Goal: Task Accomplishment & Management: Complete application form

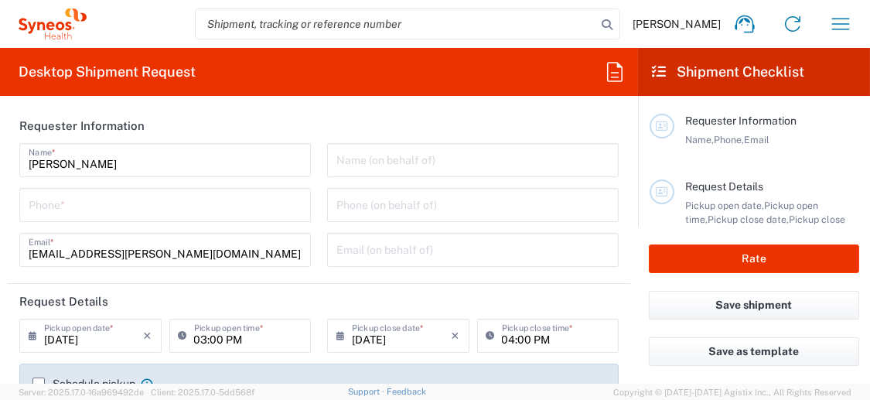
type input "3243"
type input "[GEOGRAPHIC_DATA]"
type input "INC Research Clin Svcs [GEOGRAPHIC_DATA]"
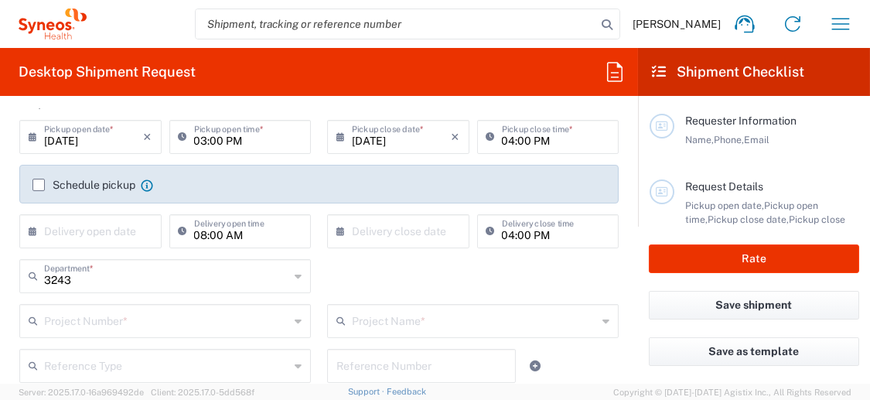
scroll to position [232, 0]
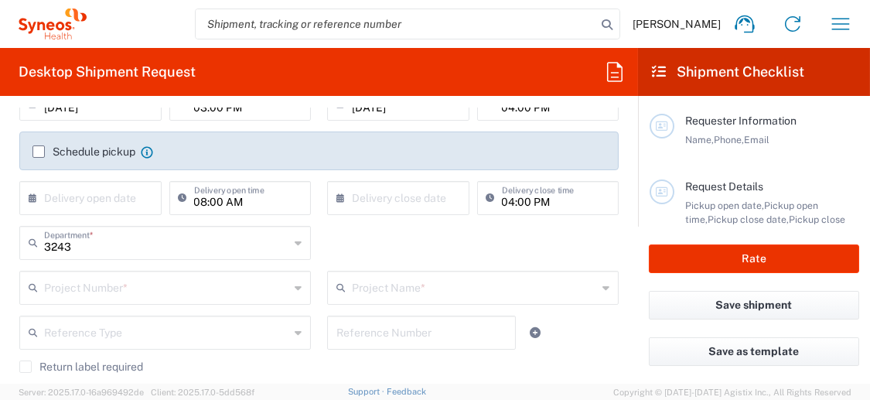
click at [109, 287] on input "text" at bounding box center [166, 286] width 245 height 27
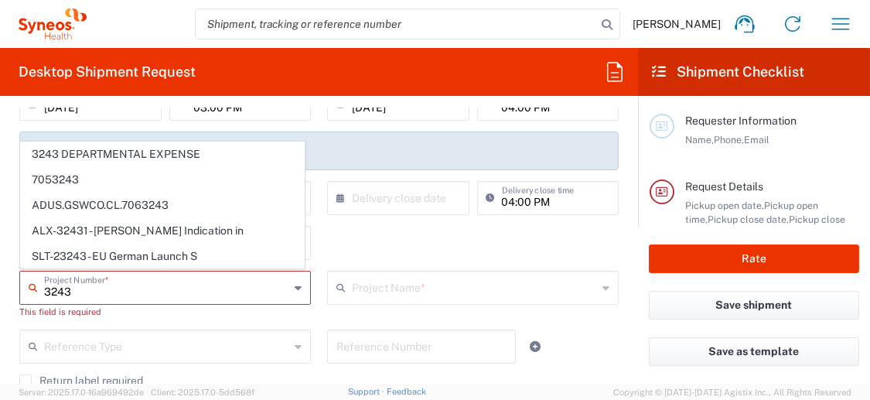
type input "3243 DEPARTMENTAL EXPENSE"
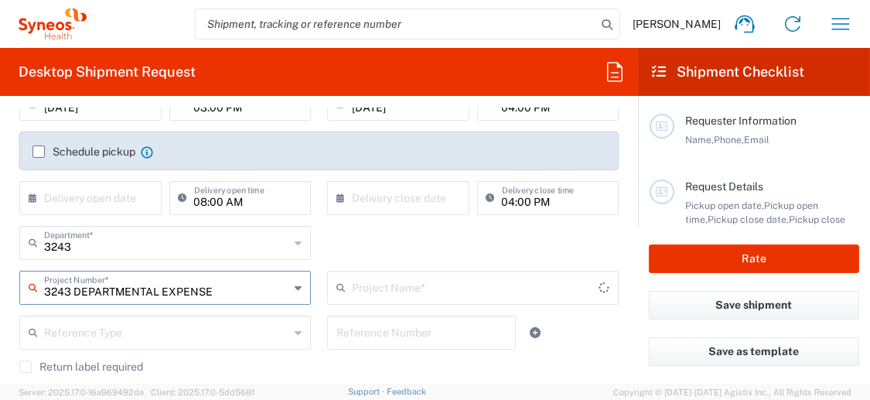
type input "3243 DEPARTMENTAL EXPENSE"
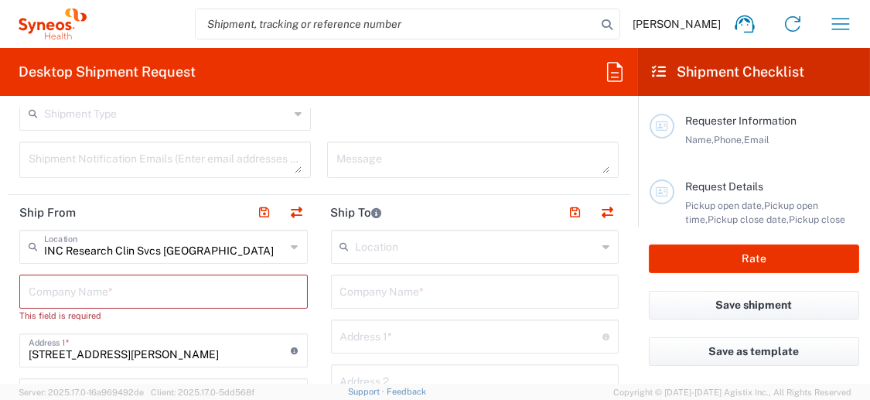
scroll to position [542, 0]
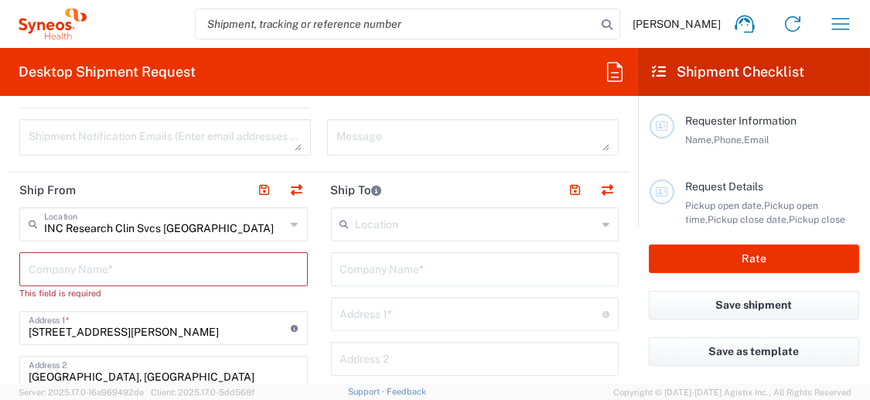
drag, startPoint x: 217, startPoint y: 234, endPoint x: 224, endPoint y: 227, distance: 9.3
click at [217, 234] on input "INC Research Clin Svcs [GEOGRAPHIC_DATA]" at bounding box center [165, 223] width 242 height 27
type input "3243 DEPARTMENTAL EXPENSE"
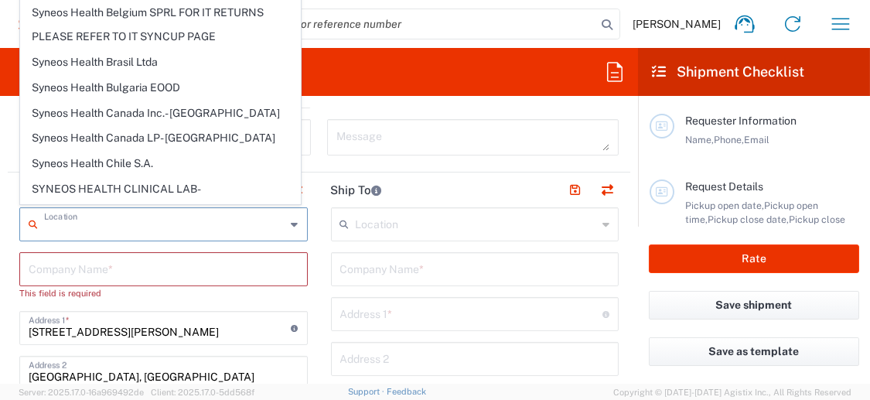
scroll to position [1315, 0]
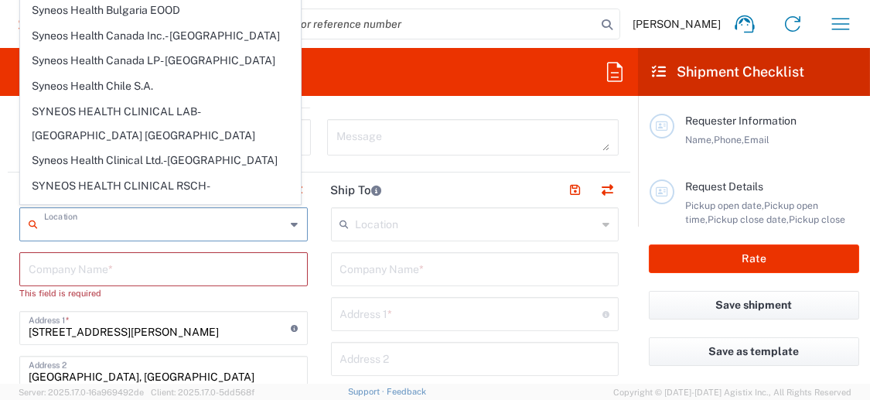
click at [129, 230] on input "text" at bounding box center [165, 223] width 242 height 27
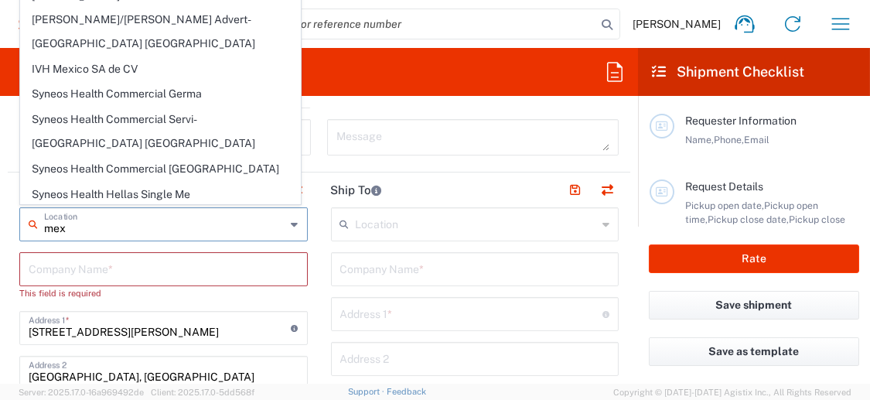
scroll to position [0, 0]
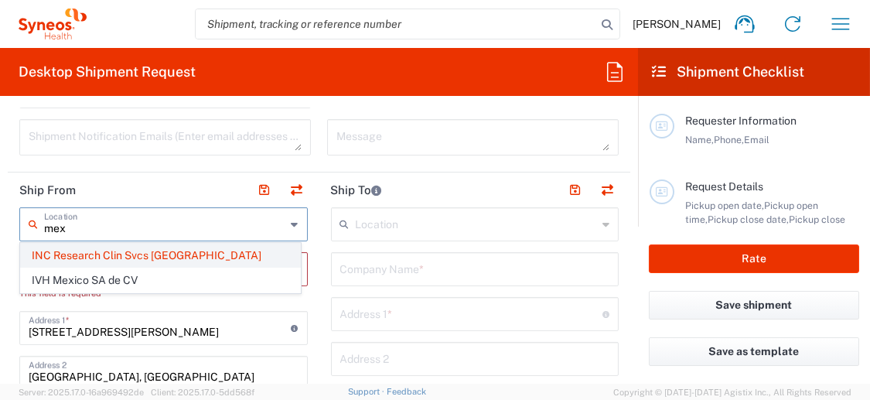
type input "mex"
click at [119, 259] on span "INC Research Clin Svcs [GEOGRAPHIC_DATA]" at bounding box center [160, 256] width 279 height 24
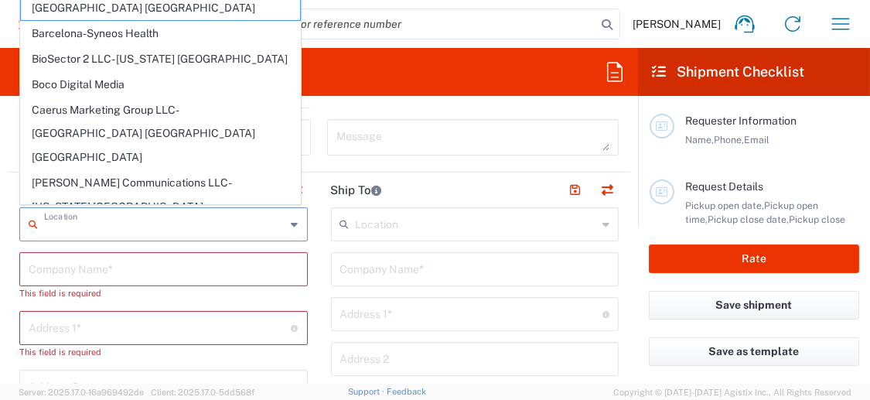
click at [118, 227] on input "text" at bounding box center [165, 223] width 242 height 27
click at [118, 271] on input "text" at bounding box center [164, 268] width 270 height 27
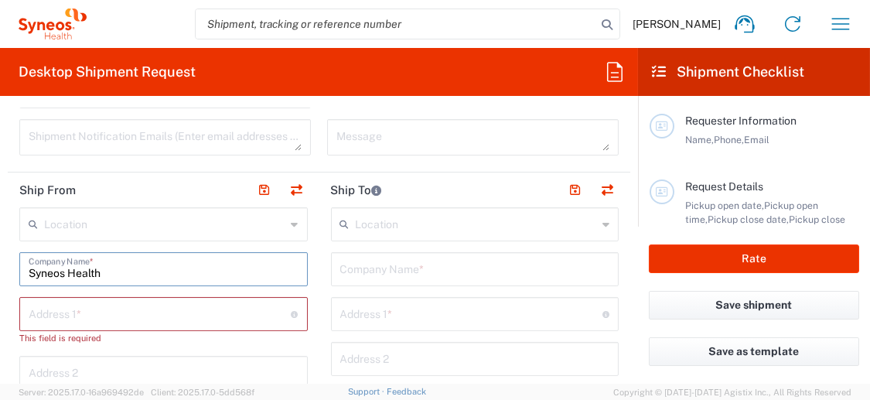
type input "Syneos Health"
click at [81, 306] on input "text" at bounding box center [160, 312] width 263 height 27
type input "[STREET_ADDRESS][PERSON_NAME]"
type input "[GEOGRAPHIC_DATA]"
type input "5565990091"
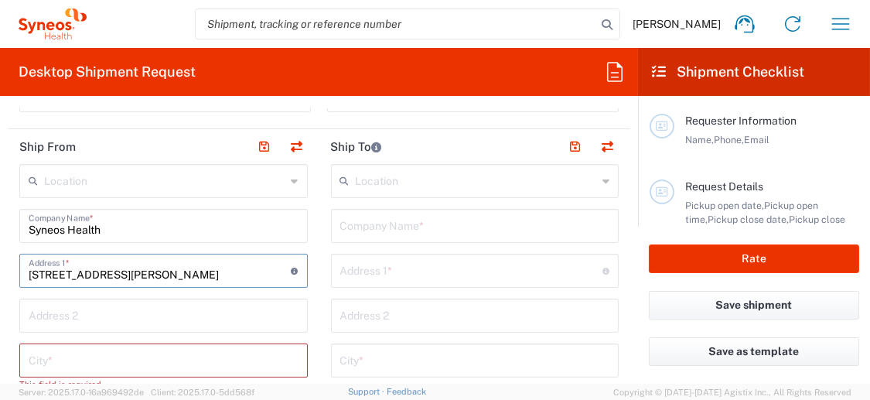
scroll to position [619, 0]
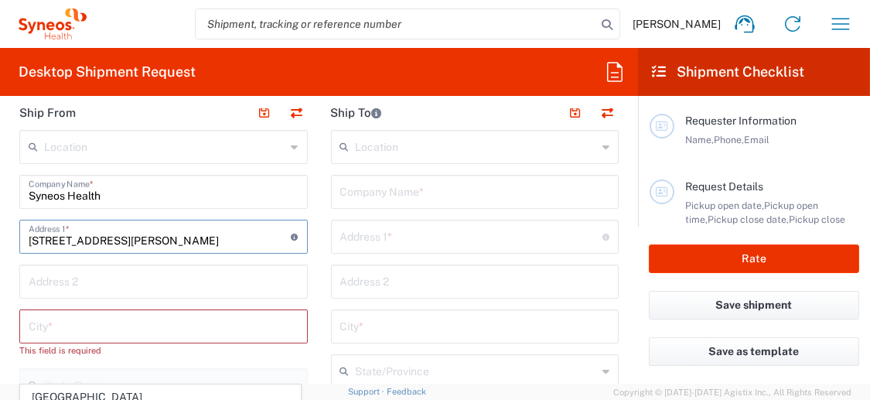
click at [196, 323] on input "text" at bounding box center [164, 325] width 270 height 27
click at [108, 271] on input "text" at bounding box center [164, 280] width 270 height 27
type input "[GEOGRAPHIC_DATA], [GEOGRAPHIC_DATA]"
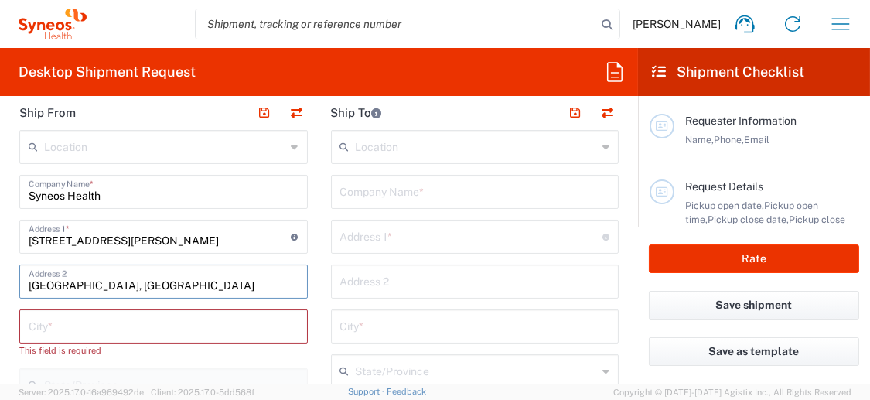
type input "[GEOGRAPHIC_DATA]"
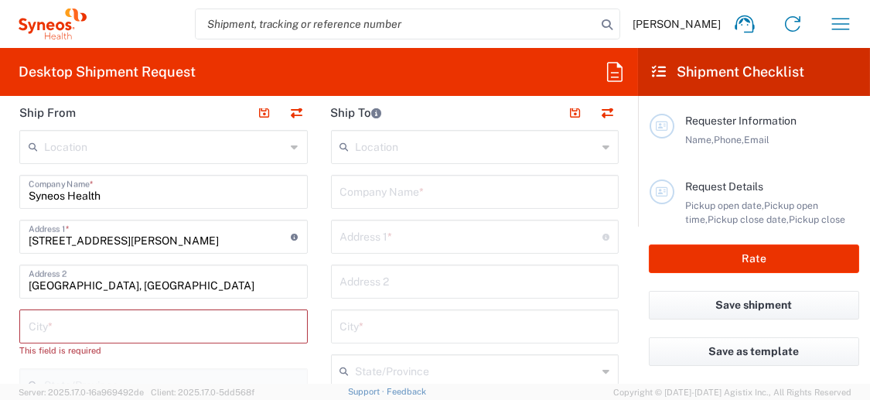
click at [179, 325] on input "text" at bounding box center [164, 325] width 270 height 27
drag, startPoint x: 153, startPoint y: 180, endPoint x: 145, endPoint y: 184, distance: 9.7
click at [153, 179] on input "Syneos Health" at bounding box center [164, 190] width 270 height 27
click at [132, 197] on input "Syneos Health" at bounding box center [164, 190] width 270 height 27
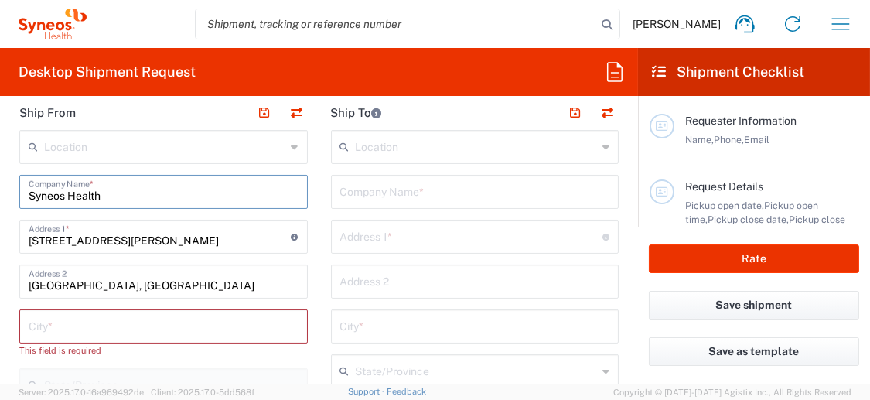
type input "Syneos Health"
click at [92, 335] on input "text" at bounding box center [164, 325] width 270 height 27
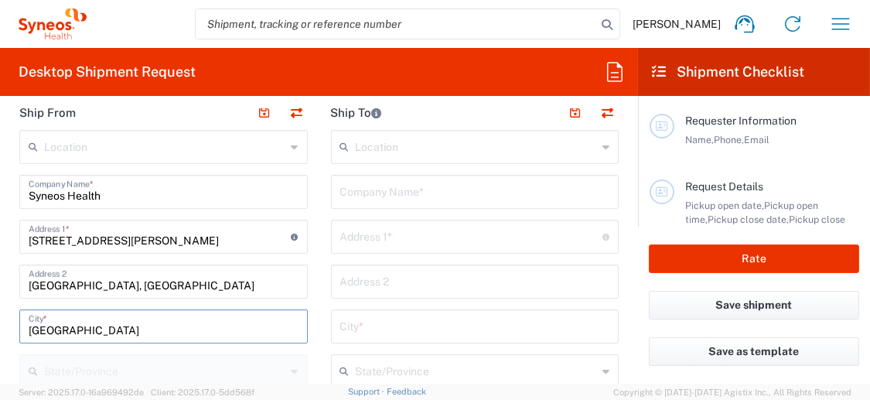
type input "[GEOGRAPHIC_DATA]"
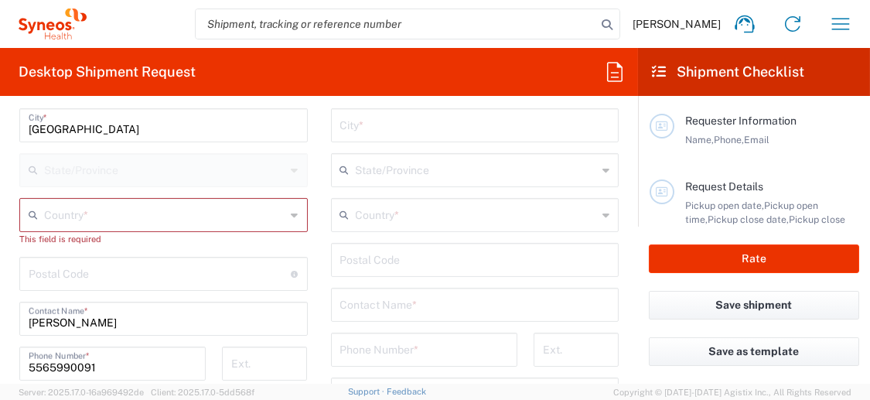
scroll to position [851, 0]
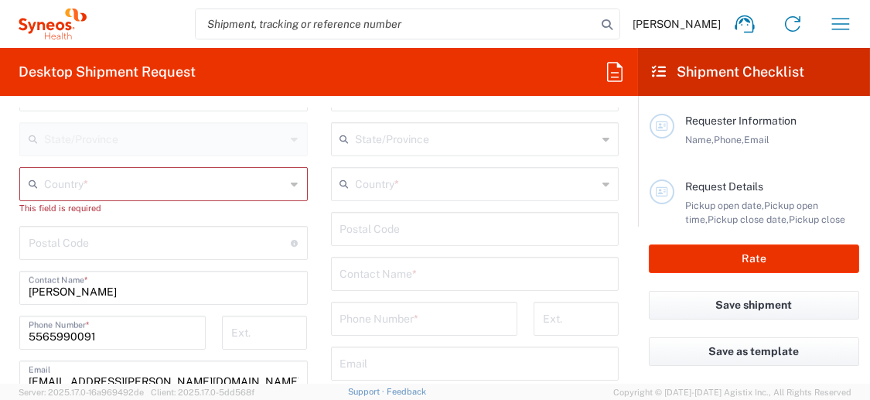
click at [244, 197] on div "Country *" at bounding box center [163, 184] width 289 height 34
click at [243, 180] on input "text" at bounding box center [165, 182] width 242 height 27
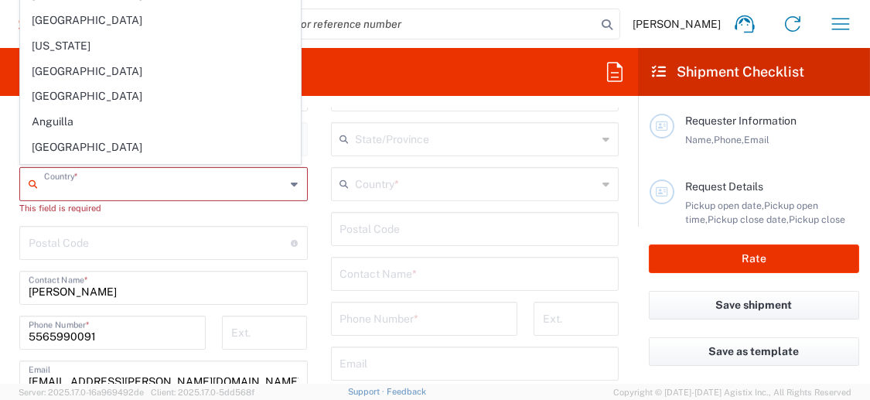
type input "[GEOGRAPHIC_DATA]"
type input "[PERSON_NAME][EMAIL_ADDRESS][DOMAIN_NAME]"
click at [307, 206] on main "Location [PERSON_NAME] LLC-[GEOGRAPHIC_DATA] [GEOGRAPHIC_DATA] [GEOGRAPHIC_DATA…" at bounding box center [164, 252] width 312 height 709
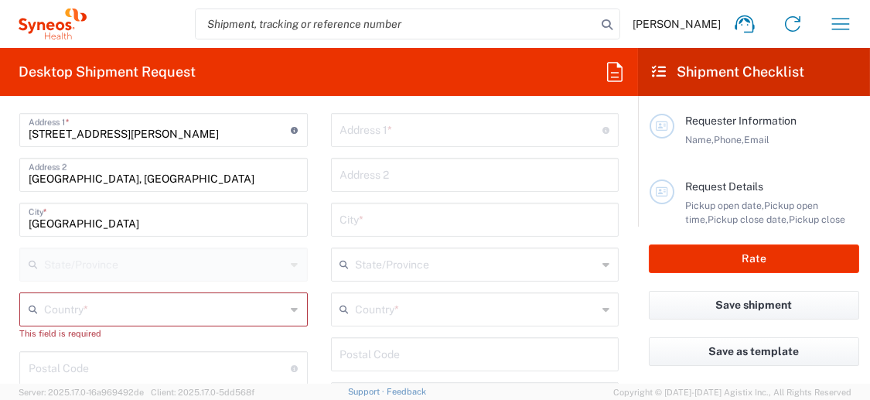
scroll to position [696, 0]
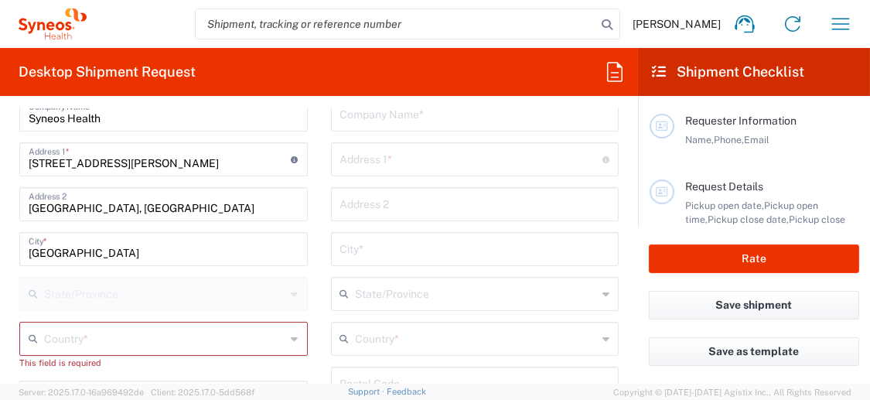
drag, startPoint x: 164, startPoint y: 327, endPoint x: 149, endPoint y: 339, distance: 19.8
click at [164, 327] on input "text" at bounding box center [165, 337] width 242 height 27
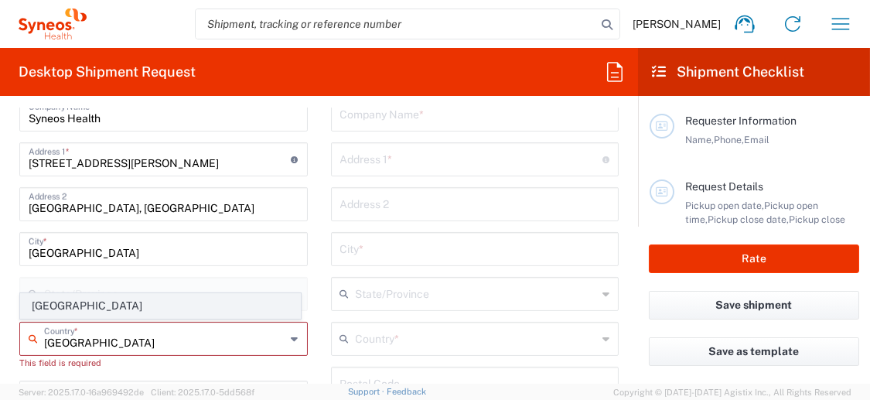
type input "[GEOGRAPHIC_DATA]"
click at [32, 309] on span "[GEOGRAPHIC_DATA]" at bounding box center [160, 306] width 279 height 24
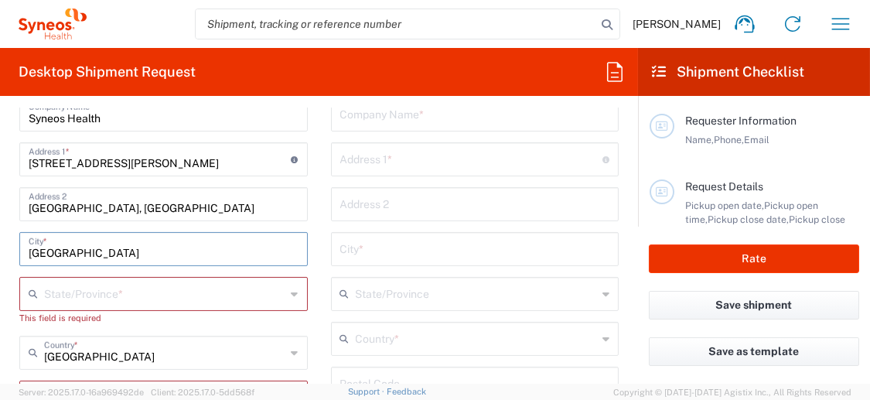
click at [73, 243] on input "[GEOGRAPHIC_DATA]" at bounding box center [164, 247] width 270 height 27
click at [67, 251] on input "[GEOGRAPHIC_DATA]" at bounding box center [164, 247] width 270 height 27
drag, startPoint x: 67, startPoint y: 251, endPoint x: 3, endPoint y: 252, distance: 63.5
type input "tlalnepantla"
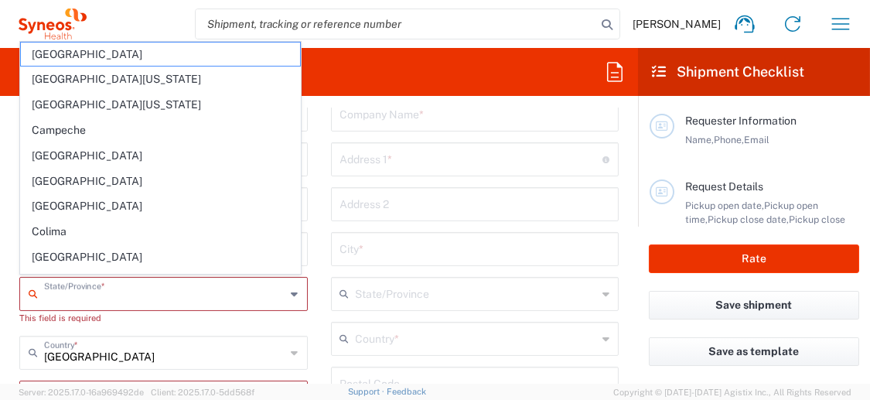
click at [90, 291] on input "text" at bounding box center [165, 292] width 242 height 27
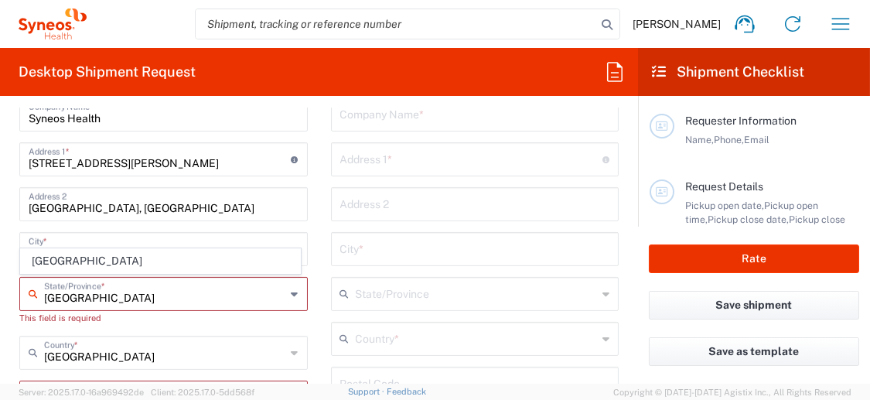
type input "[GEOGRAPHIC_DATA]"
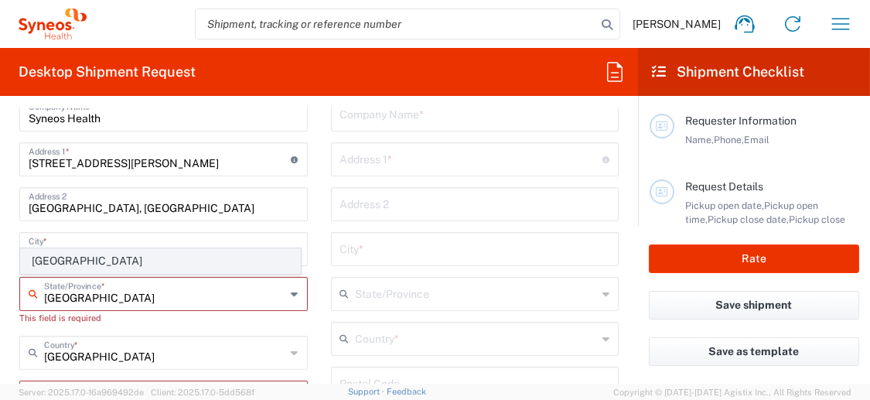
click at [97, 264] on span "[GEOGRAPHIC_DATA]" at bounding box center [160, 261] width 279 height 24
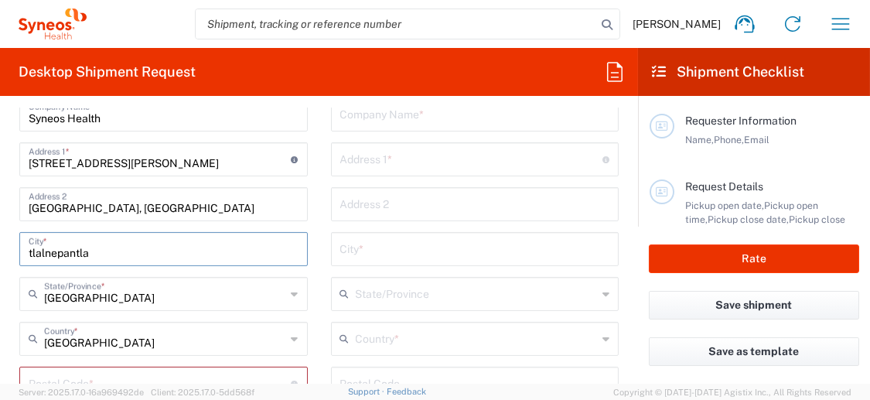
click at [32, 252] on input "tlalnepantla" at bounding box center [164, 247] width 270 height 27
type input "Tlalnepantla"
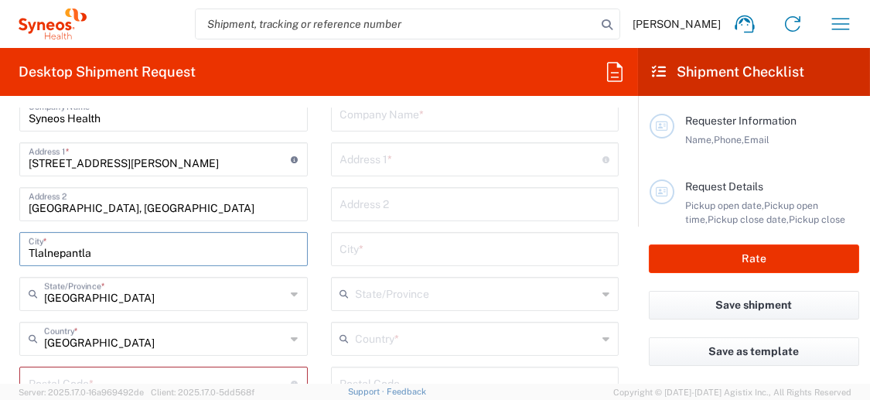
click at [320, 271] on main "Location [PERSON_NAME] LLC-[GEOGRAPHIC_DATA] [GEOGRAPHIC_DATA] [GEOGRAPHIC_DATA…" at bounding box center [476, 378] width 312 height 650
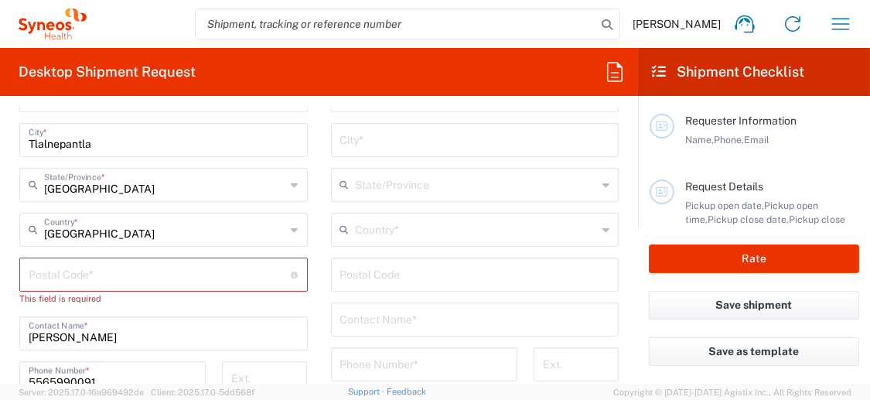
scroll to position [774, 0]
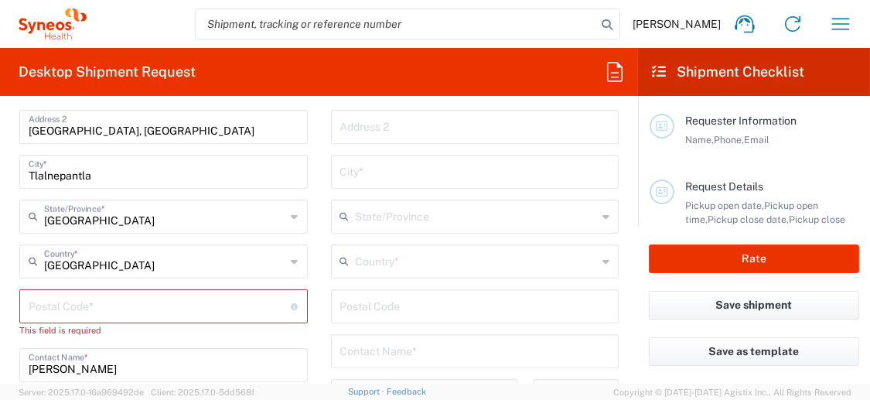
click at [189, 309] on input "undefined" at bounding box center [160, 305] width 263 height 27
type input "54060"
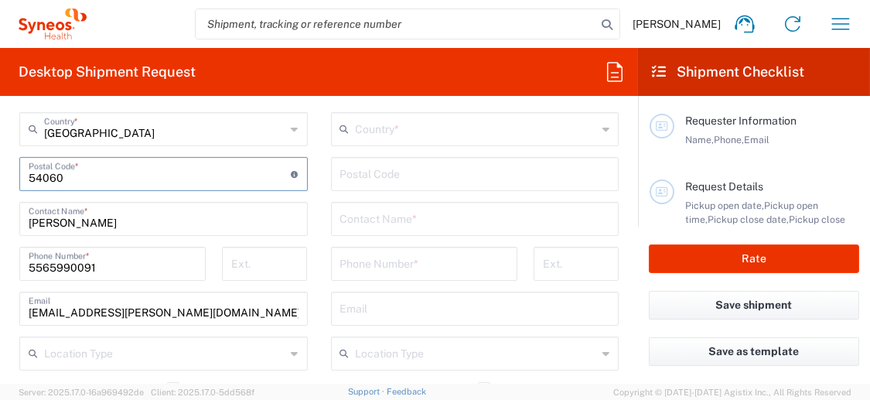
scroll to position [928, 0]
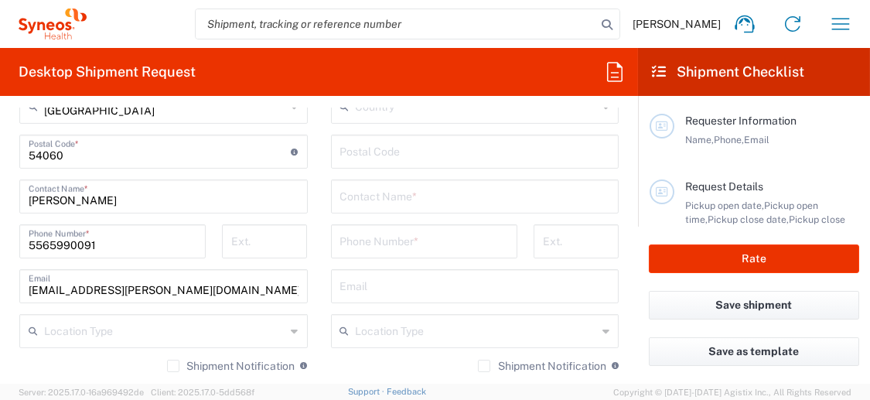
drag, startPoint x: 143, startPoint y: 211, endPoint x: 127, endPoint y: 198, distance: 20.9
click at [143, 211] on div "Location [PERSON_NAME] LLC-[GEOGRAPHIC_DATA] [GEOGRAPHIC_DATA] [GEOGRAPHIC_DATA…" at bounding box center [163, 167] width 289 height 695
click at [127, 198] on input "[PERSON_NAME]" at bounding box center [164, 195] width 270 height 27
drag, startPoint x: 120, startPoint y: 197, endPoint x: -17, endPoint y: 197, distance: 137.0
click at [0, 197] on html "[PERSON_NAME] Home Shipment estimator Shipment tracking Desktop shipment reques…" at bounding box center [435, 200] width 870 height 400
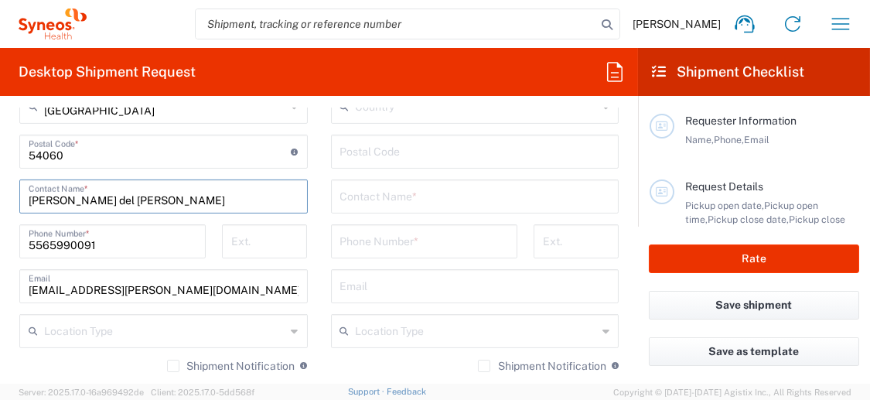
type input "[PERSON_NAME] del [PERSON_NAME]"
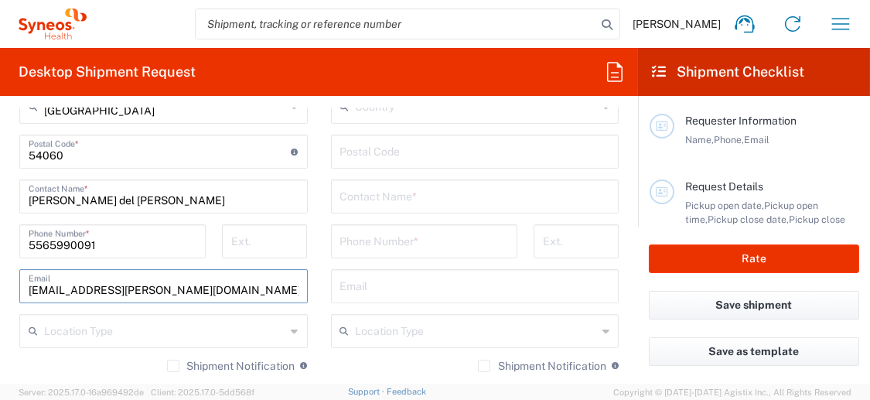
click at [233, 283] on input "[EMAIL_ADDRESS][PERSON_NAME][DOMAIN_NAME]" at bounding box center [164, 285] width 270 height 27
drag, startPoint x: 216, startPoint y: 287, endPoint x: 26, endPoint y: 289, distance: 190.4
click at [26, 289] on div "[EMAIL_ADDRESS][PERSON_NAME][DOMAIN_NAME] Email" at bounding box center [163, 286] width 289 height 34
click at [178, 284] on input "text" at bounding box center [164, 285] width 270 height 27
paste input "[EMAIL_ADDRESS][PERSON_NAME][DOMAIN_NAME]"
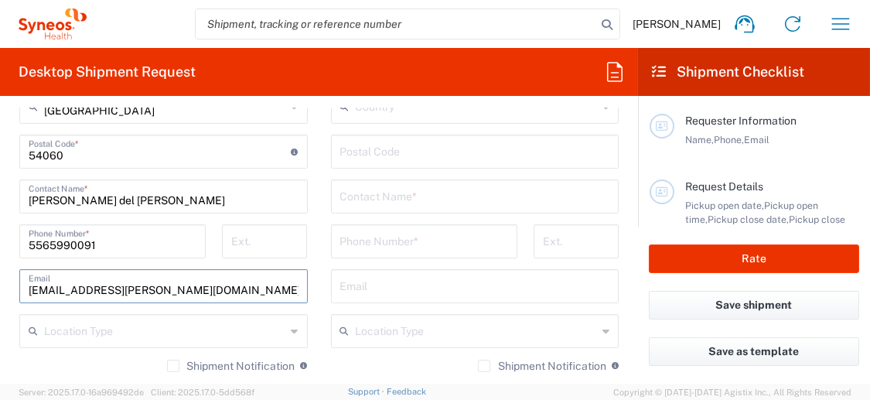
type input "[EMAIL_ADDRESS][PERSON_NAME][DOMAIN_NAME]"
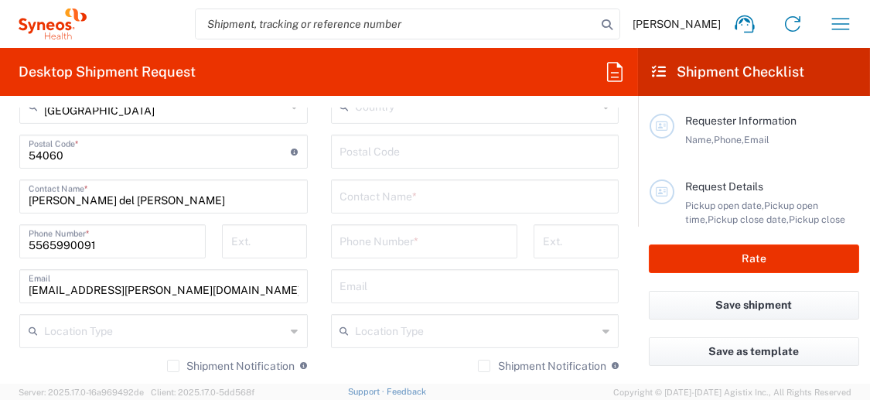
click at [331, 333] on div "Location Type" at bounding box center [475, 331] width 289 height 34
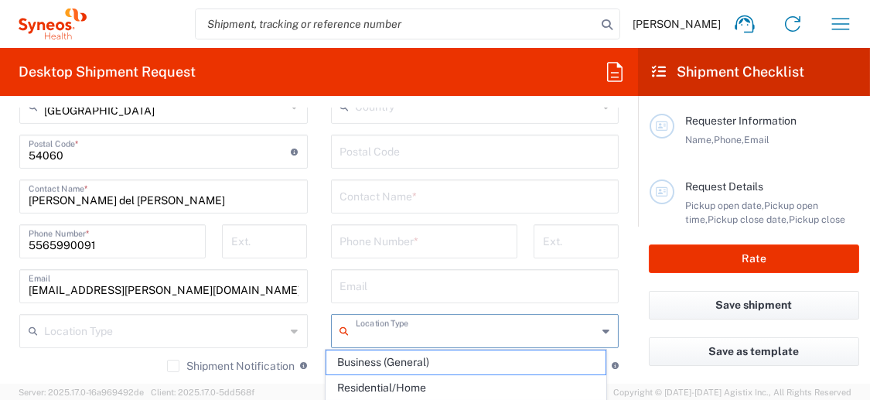
click at [320, 360] on main "Location [PERSON_NAME] LLC-[GEOGRAPHIC_DATA] [GEOGRAPHIC_DATA] [GEOGRAPHIC_DATA…" at bounding box center [476, 145] width 312 height 650
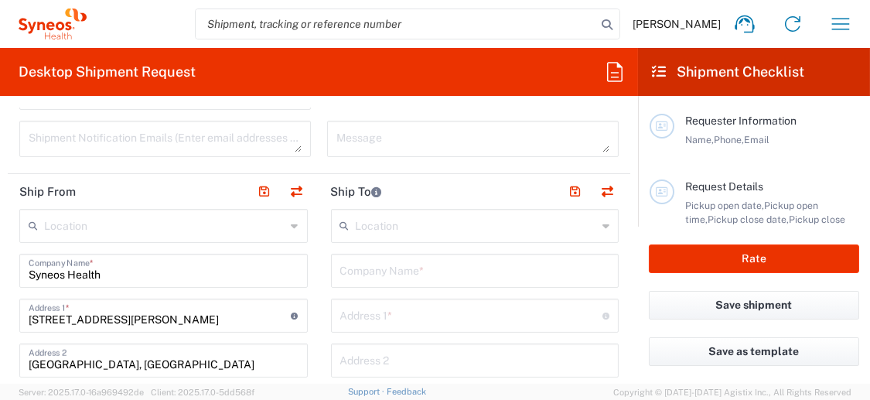
scroll to position [542, 0]
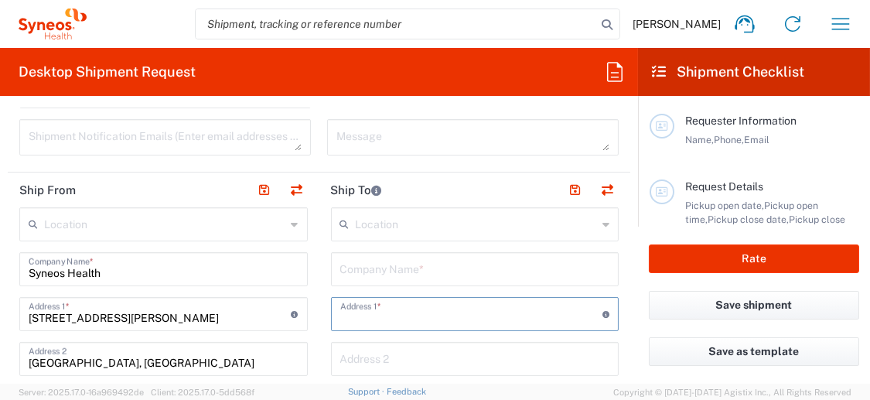
drag, startPoint x: 343, startPoint y: 299, endPoint x: 375, endPoint y: 332, distance: 46.0
click at [343, 299] on input "text" at bounding box center [471, 312] width 263 height 27
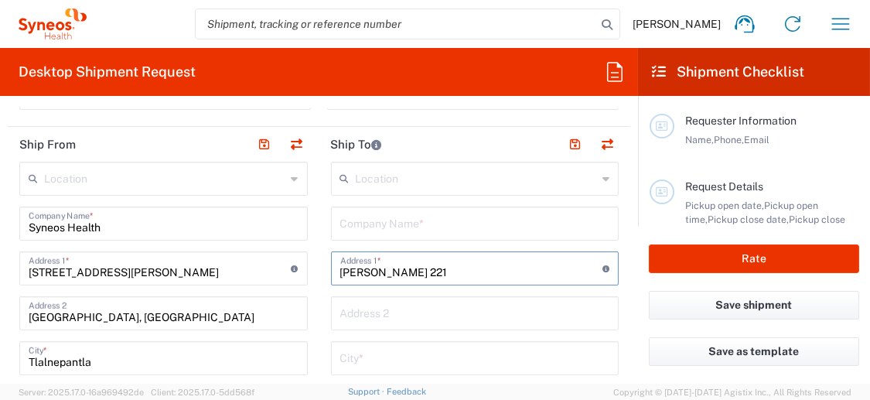
scroll to position [619, 0]
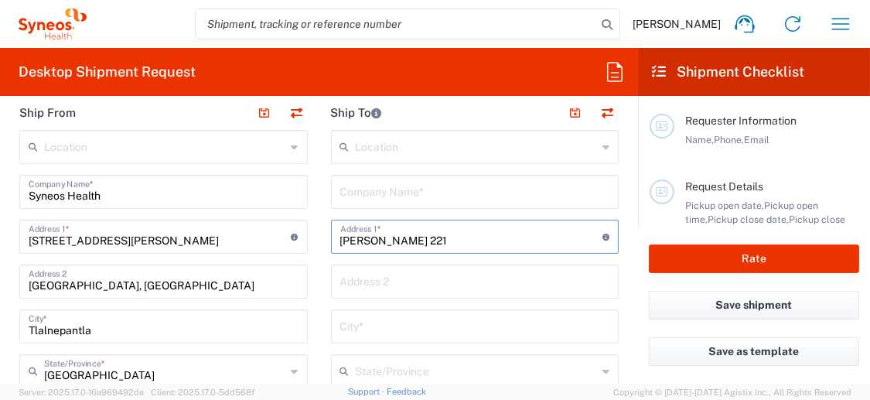
type input "[PERSON_NAME] 221"
drag, startPoint x: 443, startPoint y: 279, endPoint x: 435, endPoint y: 277, distance: 7.9
click at [443, 279] on input "text" at bounding box center [475, 280] width 270 height 27
type input "Terralta"
click at [405, 321] on input "text" at bounding box center [475, 325] width 270 height 27
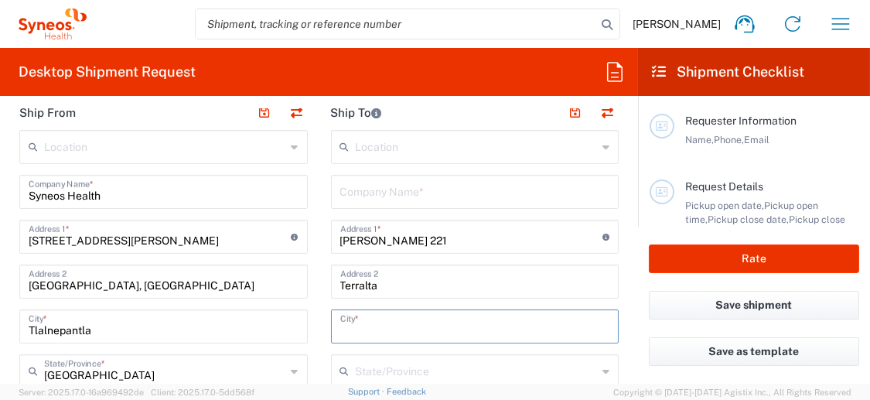
type input "T"
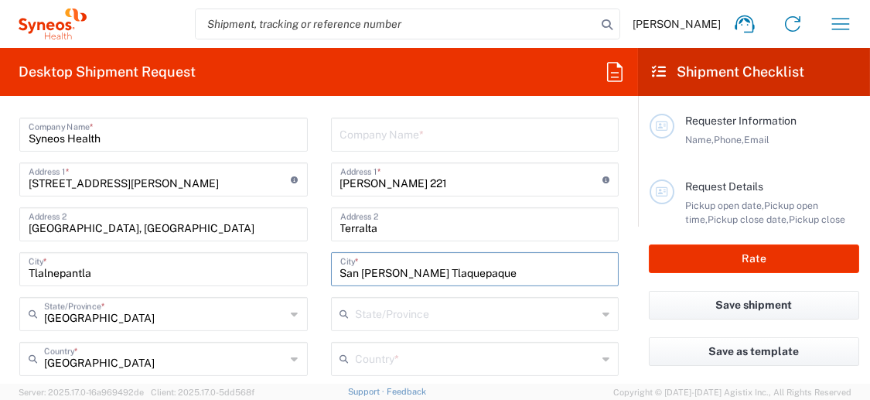
scroll to position [696, 0]
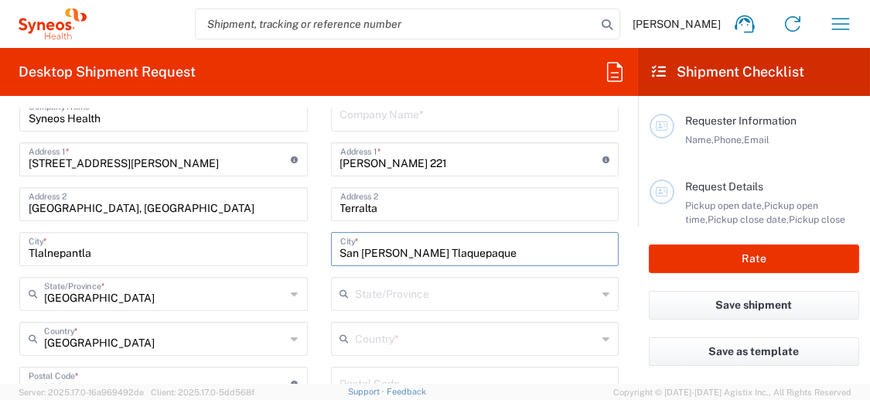
type input "San [PERSON_NAME] Tlaquepaque"
click at [413, 299] on input "text" at bounding box center [477, 292] width 242 height 27
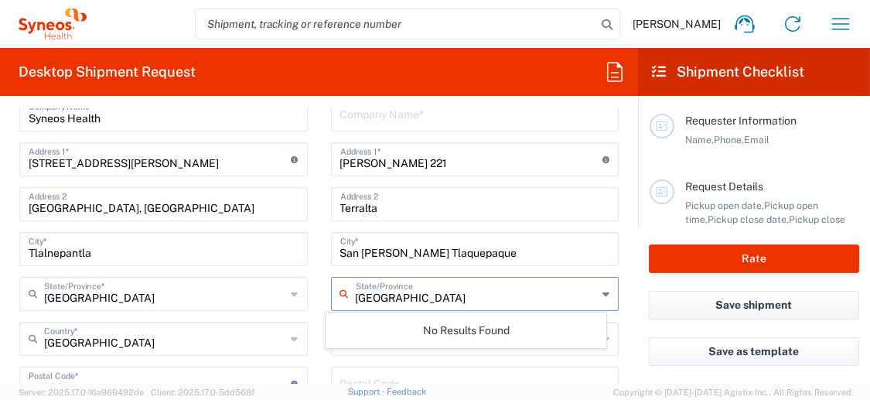
type input "[GEOGRAPHIC_DATA]"
click at [616, 313] on main "Location [PERSON_NAME] LLC-[GEOGRAPHIC_DATA] [GEOGRAPHIC_DATA] [GEOGRAPHIC_DATA…" at bounding box center [476, 378] width 312 height 650
click at [429, 288] on input "text" at bounding box center [477, 292] width 242 height 27
drag, startPoint x: 388, startPoint y: 289, endPoint x: 361, endPoint y: 260, distance: 38.9
click at [388, 289] on input "text" at bounding box center [477, 292] width 242 height 27
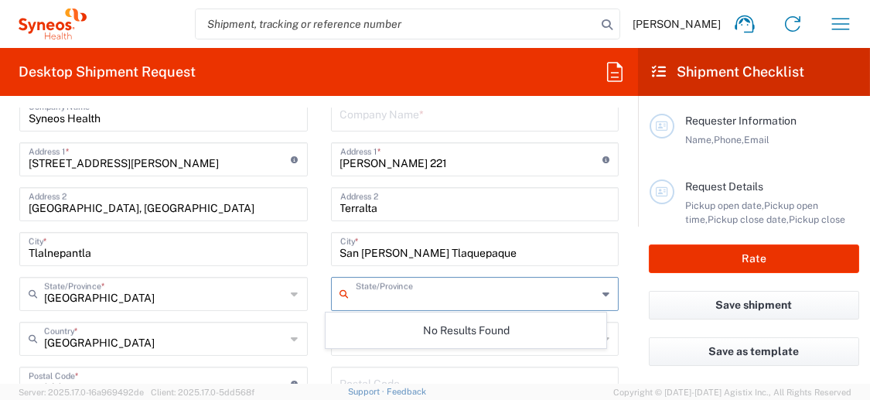
click at [361, 258] on input "San [PERSON_NAME] Tlaquepaque" at bounding box center [475, 247] width 270 height 27
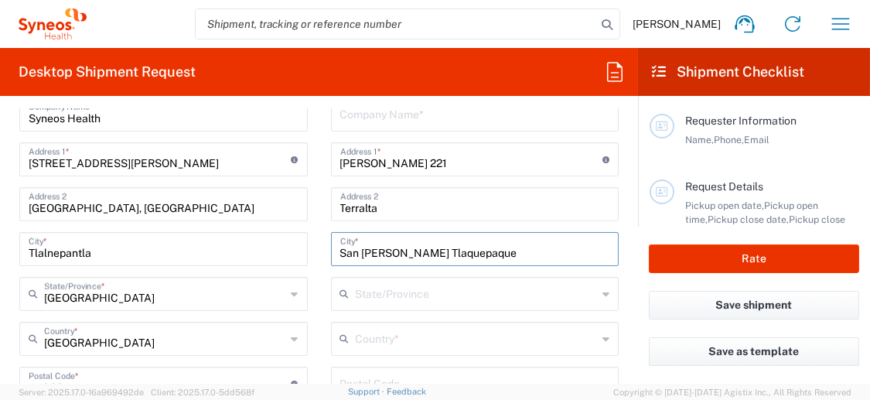
drag, startPoint x: 389, startPoint y: 250, endPoint x: 196, endPoint y: 248, distance: 193.4
click at [196, 248] on div "Ship From Location [PERSON_NAME] LLC-[GEOGRAPHIC_DATA] [GEOGRAPHIC_DATA] [GEOGR…" at bounding box center [319, 386] width 623 height 736
type input "Tlaquepaque"
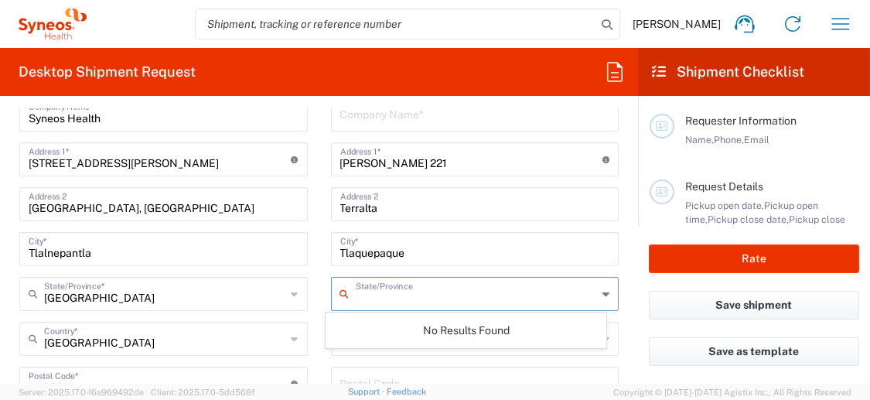
click at [406, 287] on input "text" at bounding box center [477, 292] width 242 height 27
type input "l"
type input "[GEOGRAPHIC_DATA]"
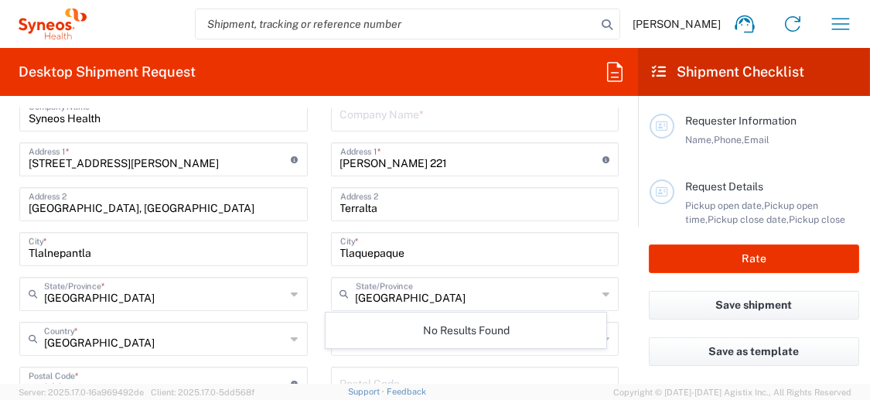
click at [590, 296] on div "jalisco State/Province" at bounding box center [475, 294] width 289 height 34
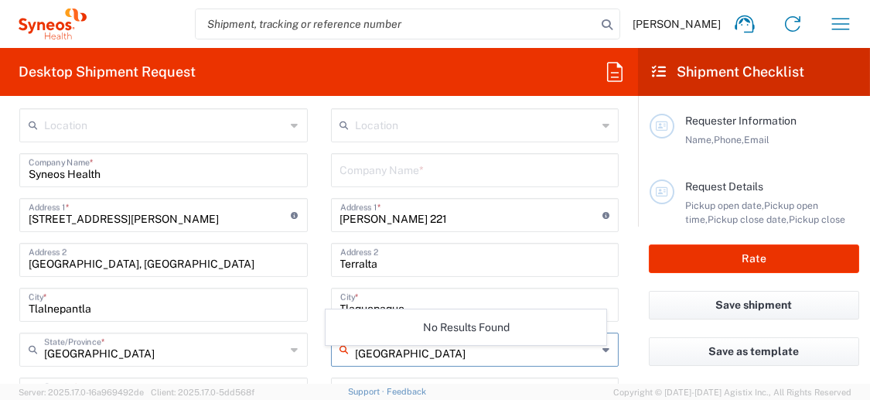
scroll to position [619, 0]
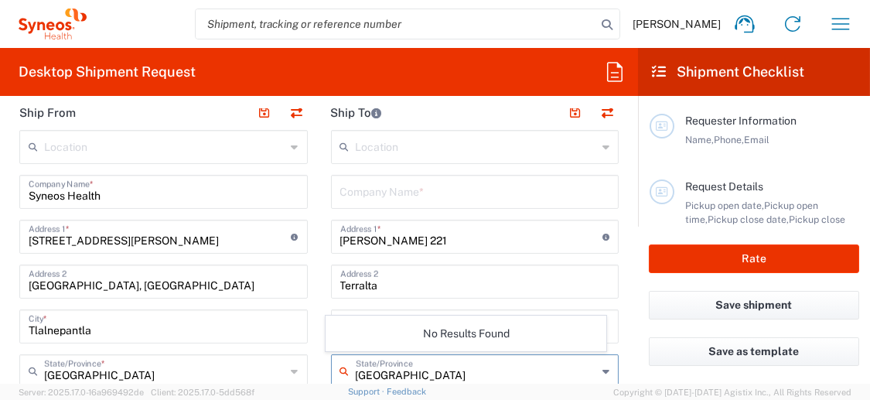
click at [434, 204] on div "Company Name *" at bounding box center [475, 192] width 289 height 34
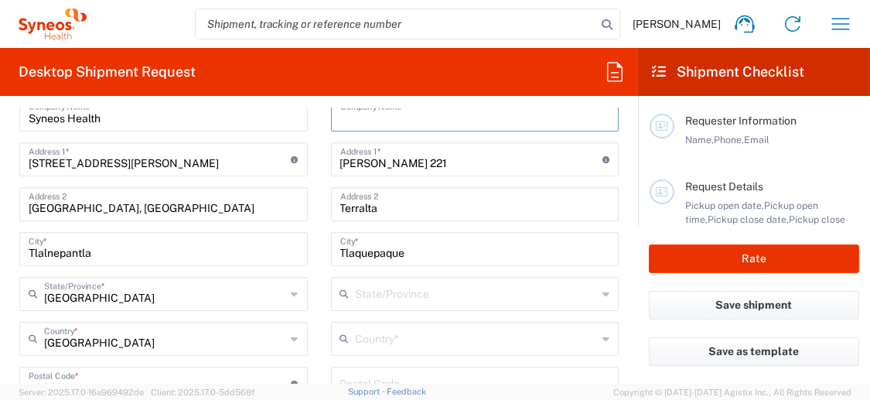
scroll to position [774, 0]
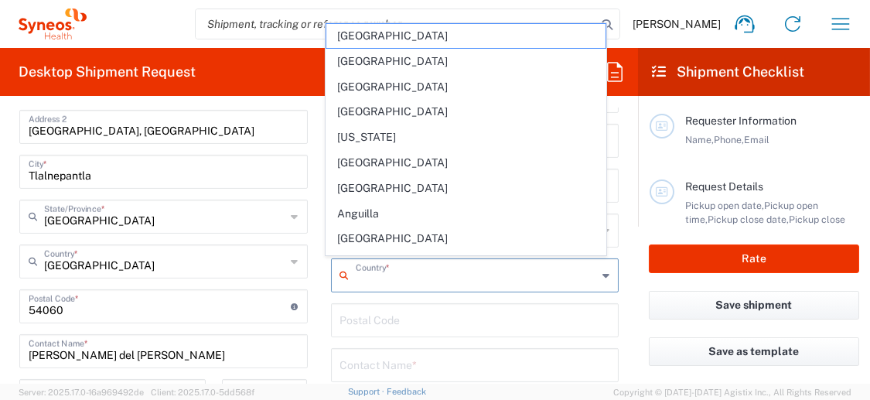
click at [415, 258] on agx-dropdown-input "Country * [GEOGRAPHIC_DATA] [GEOGRAPHIC_DATA] [GEOGRAPHIC_DATA] [GEOGRAPHIC_DAT…" at bounding box center [475, 275] width 289 height 34
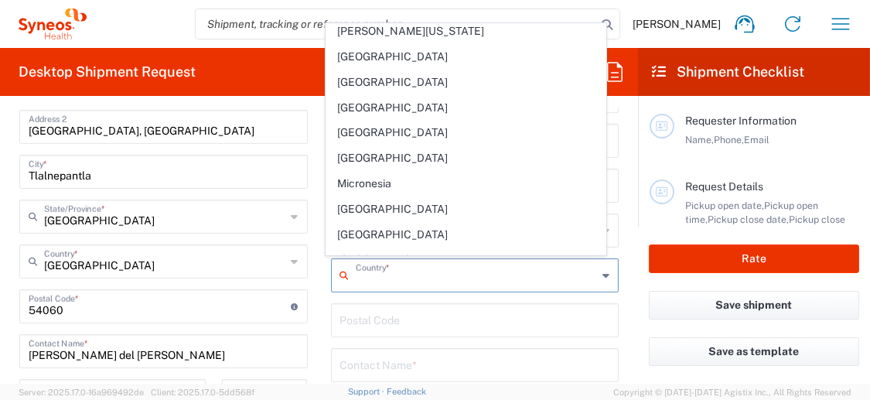
scroll to position [3482, 0]
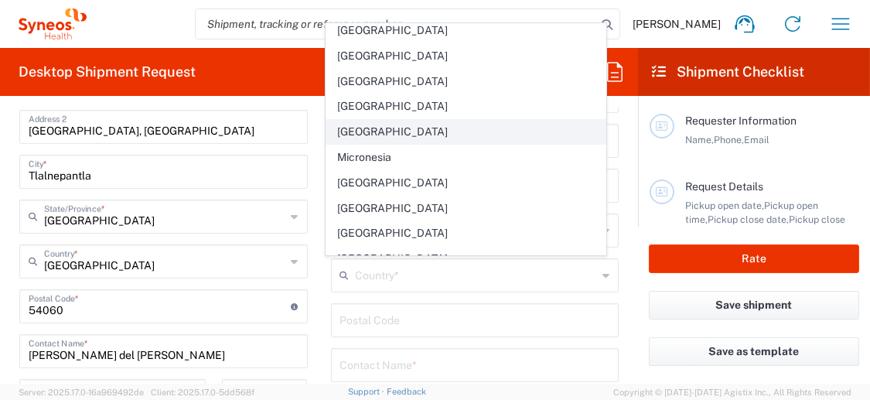
click at [353, 120] on span "[GEOGRAPHIC_DATA]" at bounding box center [466, 132] width 279 height 24
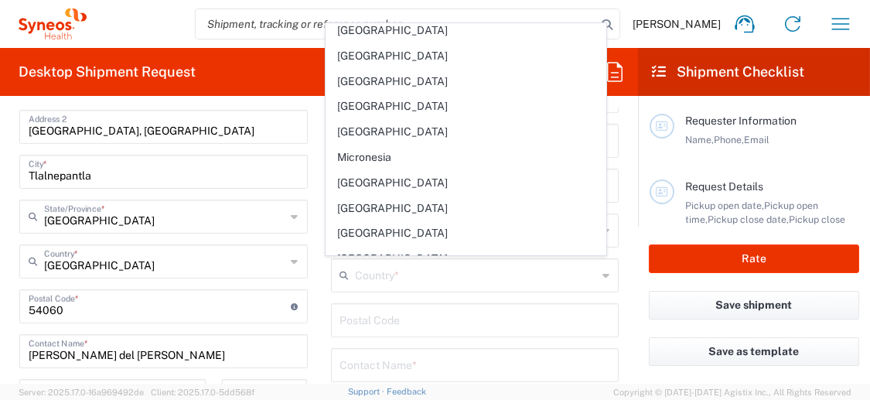
type input "[GEOGRAPHIC_DATA]"
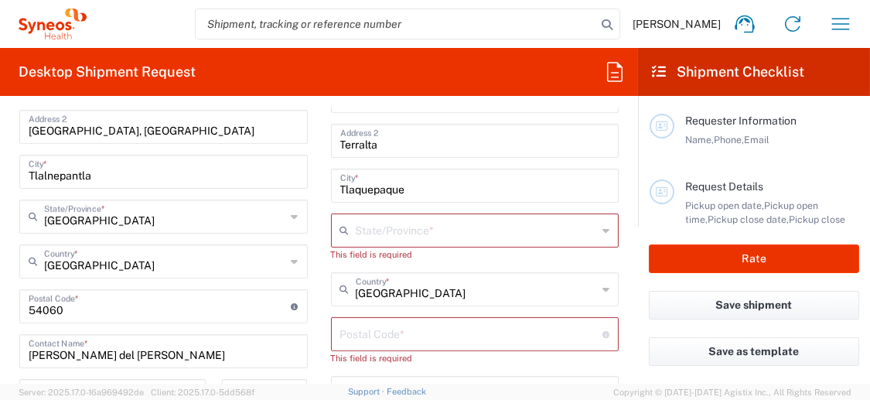
click at [390, 337] on input "undefined" at bounding box center [471, 333] width 263 height 27
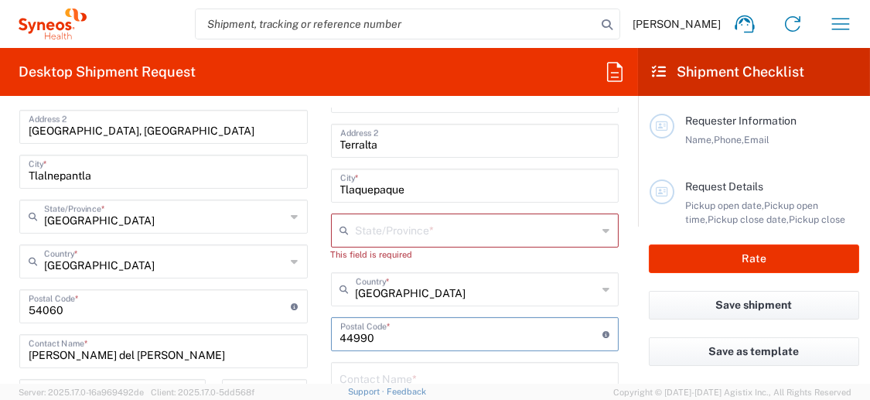
type input "44990"
click at [378, 220] on input "text" at bounding box center [477, 229] width 242 height 27
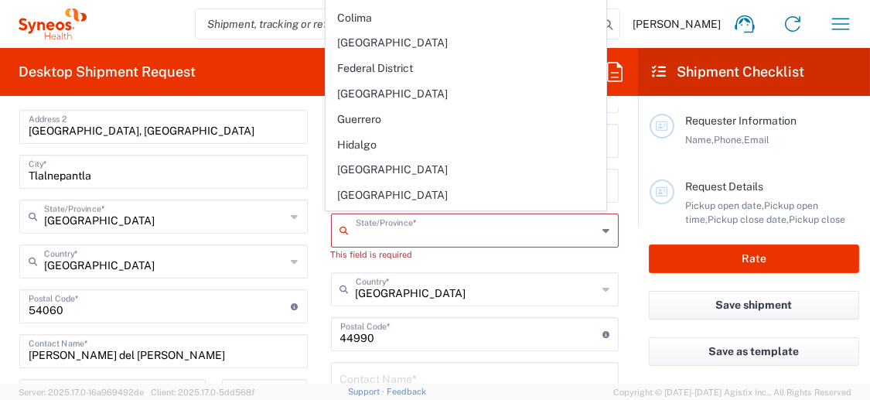
scroll to position [155, 0]
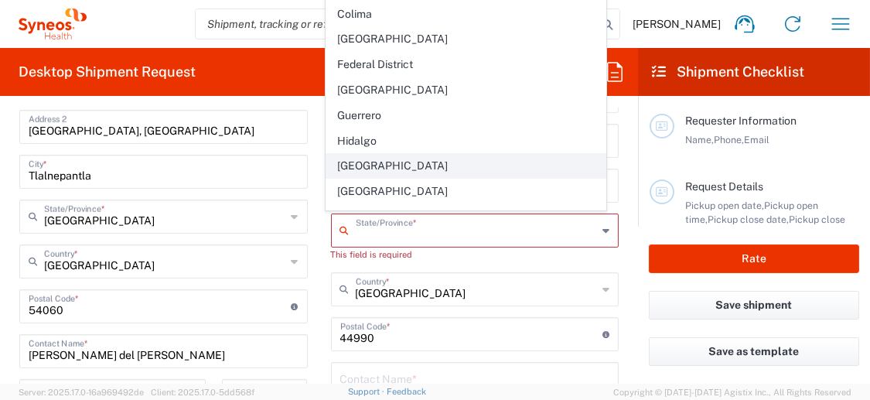
click at [363, 154] on span "[GEOGRAPHIC_DATA]" at bounding box center [466, 166] width 279 height 24
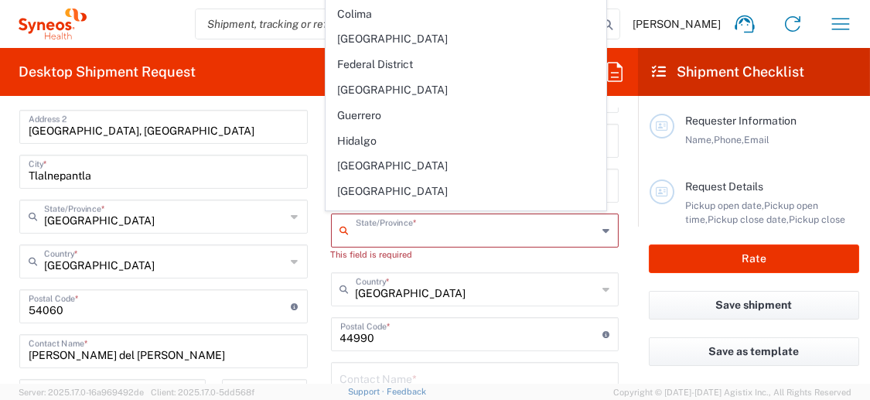
type input "[GEOGRAPHIC_DATA]"
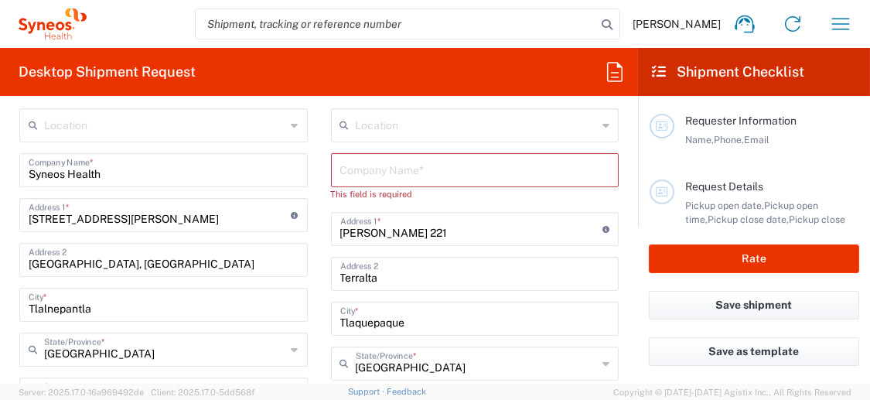
scroll to position [619, 0]
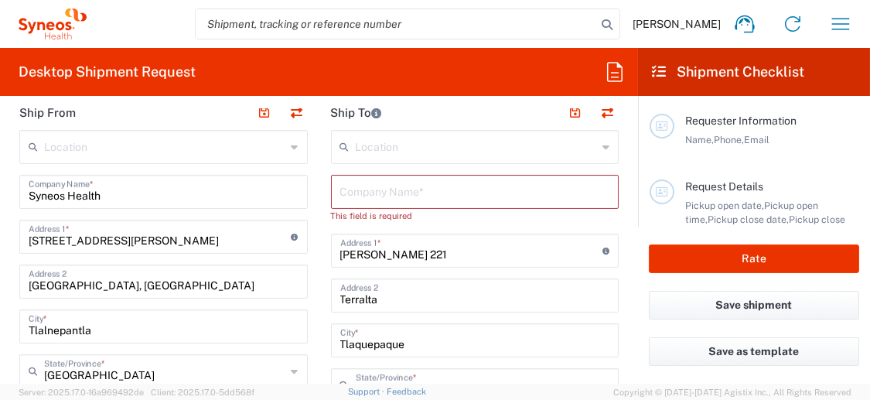
click at [374, 200] on input "text" at bounding box center [475, 190] width 270 height 27
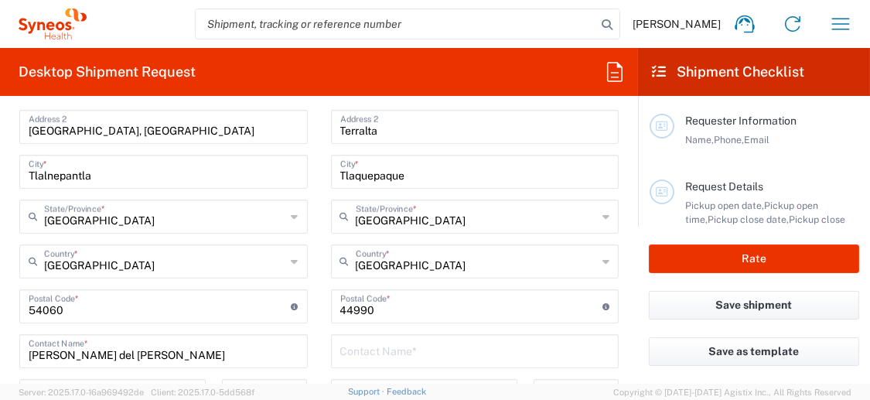
scroll to position [851, 0]
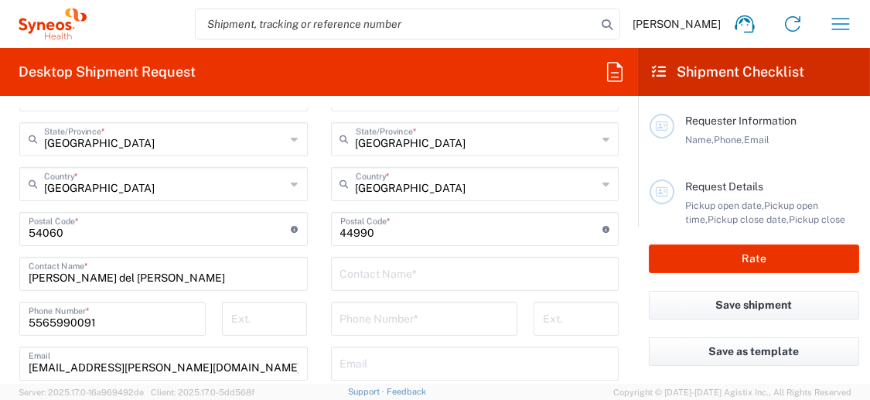
type input "Home"
click at [427, 274] on input "text" at bounding box center [475, 272] width 270 height 27
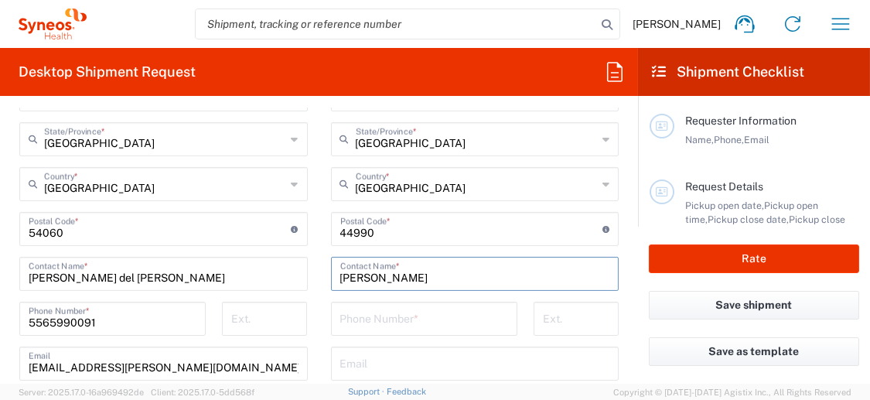
scroll to position [928, 0]
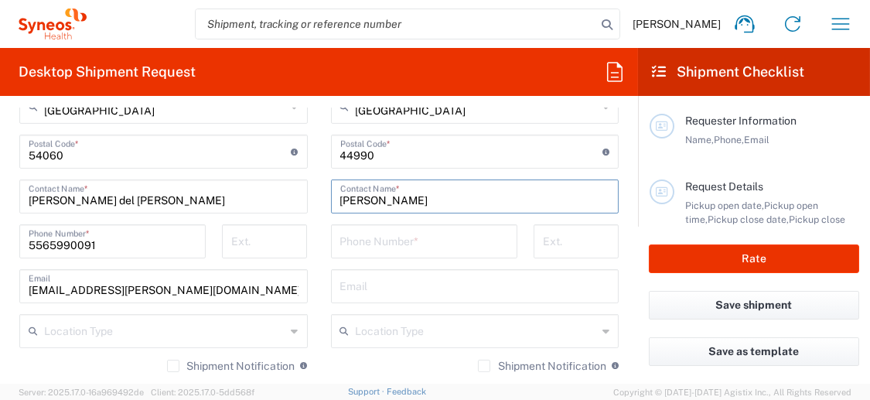
type input "[PERSON_NAME]"
click at [403, 281] on input "text" at bounding box center [475, 285] width 270 height 27
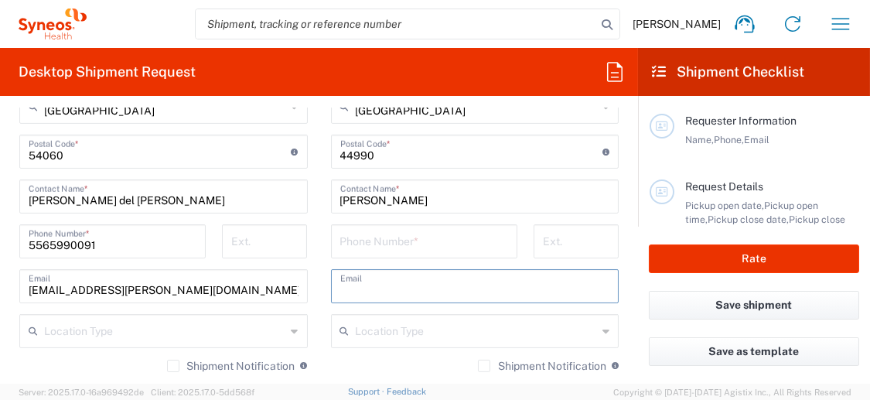
click at [391, 280] on input "text" at bounding box center [475, 285] width 270 height 27
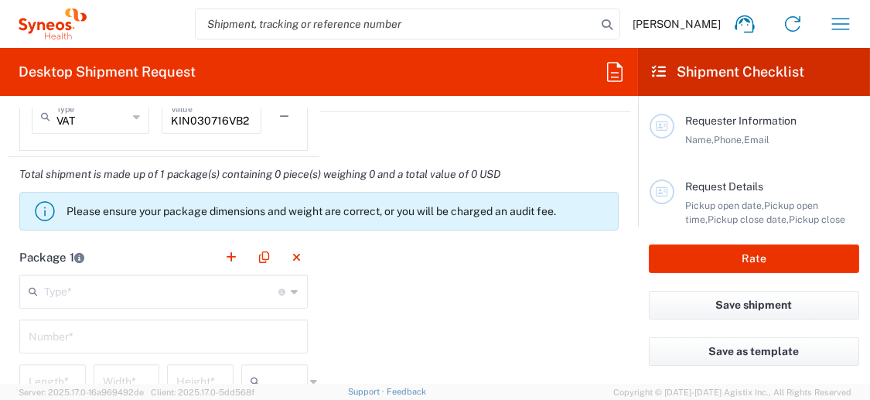
scroll to position [1315, 0]
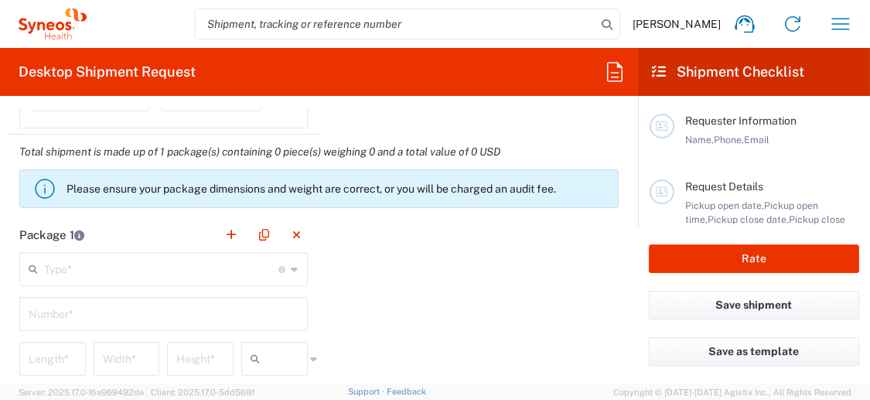
type input "[EMAIL_ADDRESS][PERSON_NAME][DOMAIN_NAME]"
click at [283, 262] on div "Type * Material used to package goods" at bounding box center [163, 269] width 289 height 34
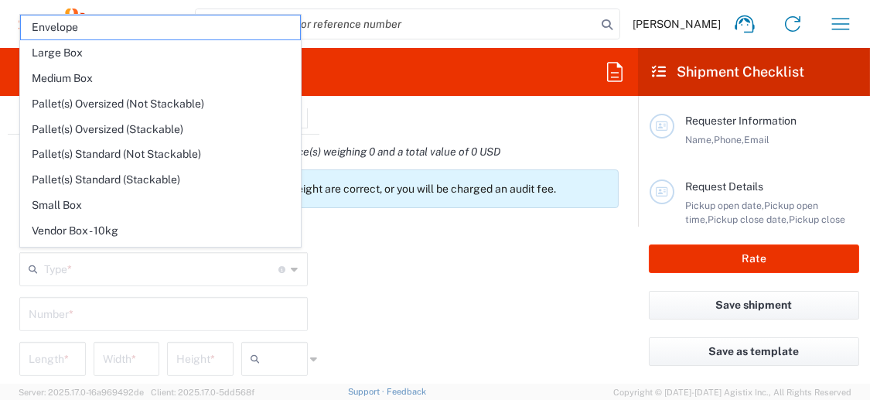
click at [292, 266] on icon at bounding box center [295, 269] width 7 height 25
click at [453, 302] on div "Package 1 Type * Material used to package goods Envelope Large Box Medium Box P…" at bounding box center [319, 387] width 623 height 340
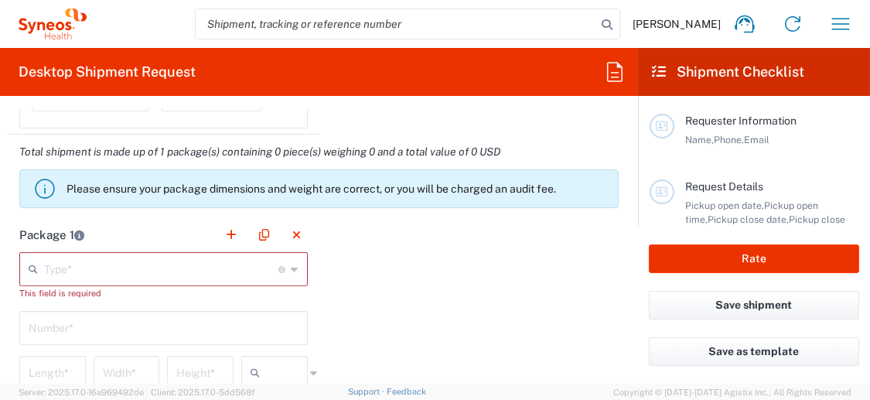
click at [292, 265] on icon at bounding box center [295, 269] width 7 height 25
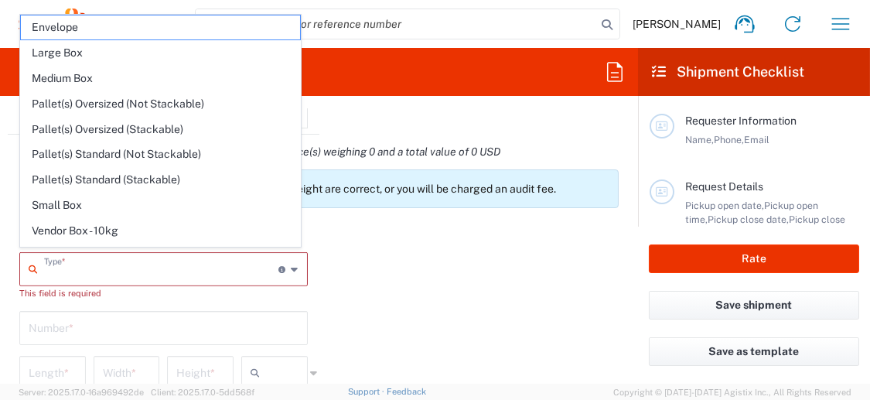
click at [292, 263] on icon at bounding box center [295, 269] width 7 height 25
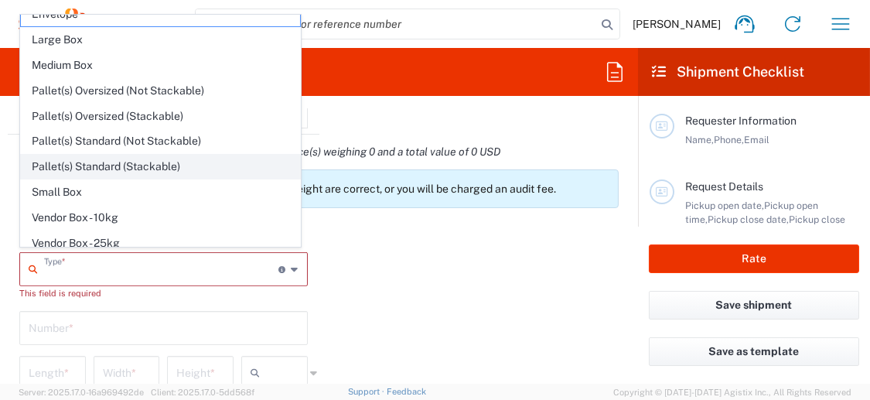
scroll to position [0, 0]
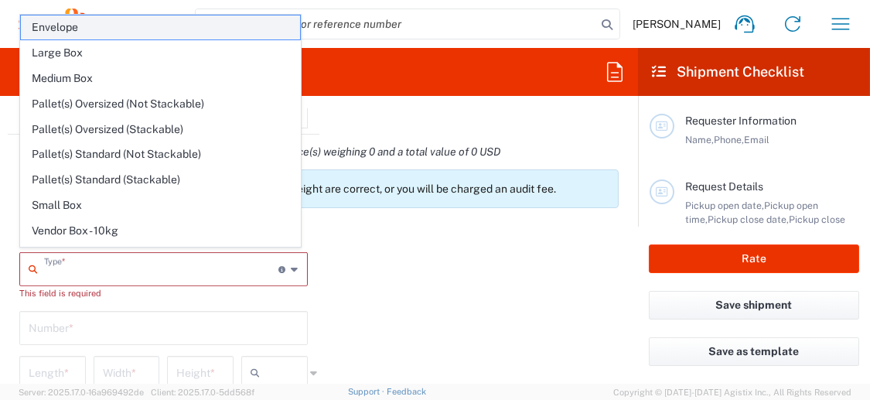
click at [95, 29] on span "Envelope" at bounding box center [160, 27] width 279 height 24
type input "Envelope"
type input "1"
type input "9.5"
type input "12.5"
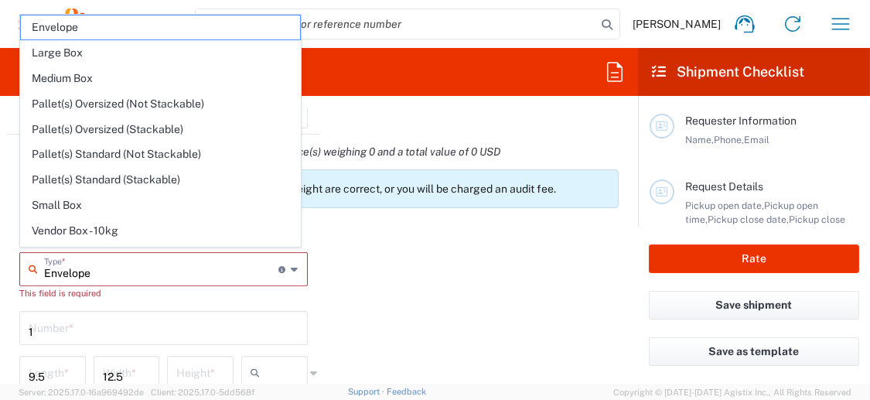
type input "0.25"
type input "in"
type input "0.45"
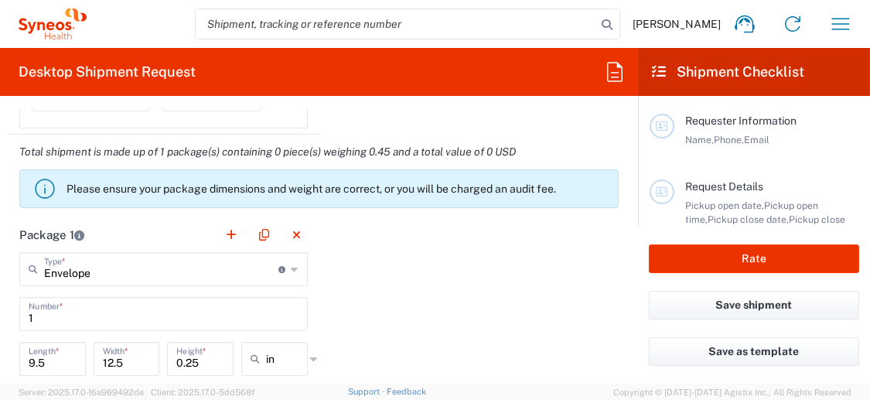
click at [387, 281] on div "Package 1 Envelope Type * Material used to package goods Envelope Large Box Med…" at bounding box center [319, 387] width 623 height 340
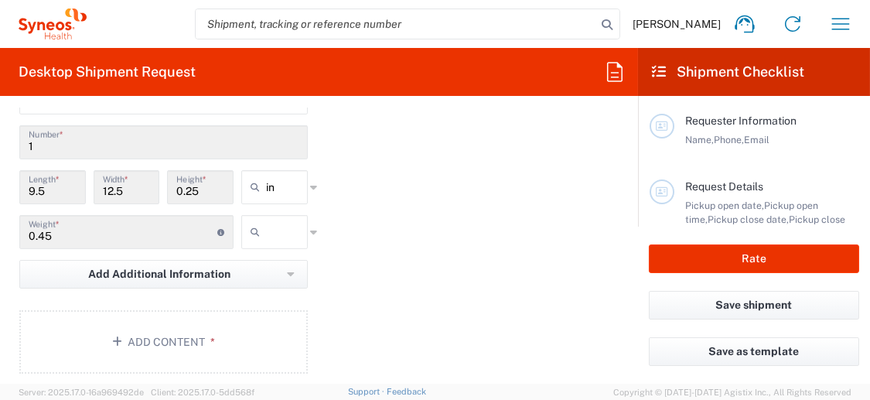
scroll to position [1470, 0]
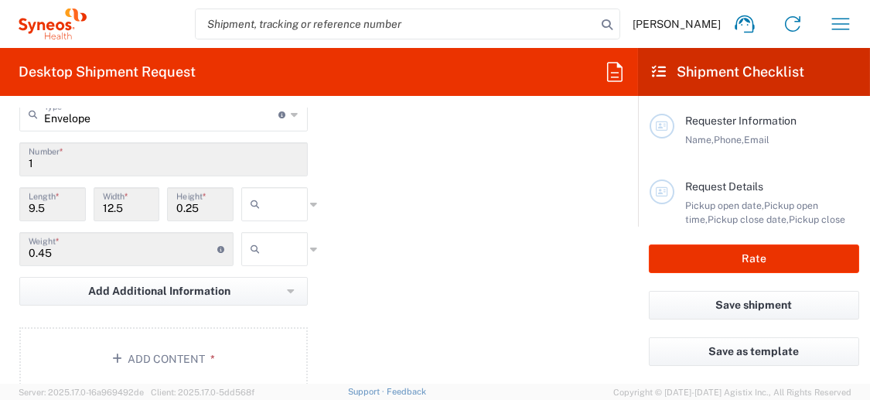
click at [280, 207] on input "text" at bounding box center [285, 204] width 39 height 25
click at [272, 253] on span "cm" at bounding box center [269, 259] width 62 height 24
type input "24.13"
type input "31.75"
type input "0.64"
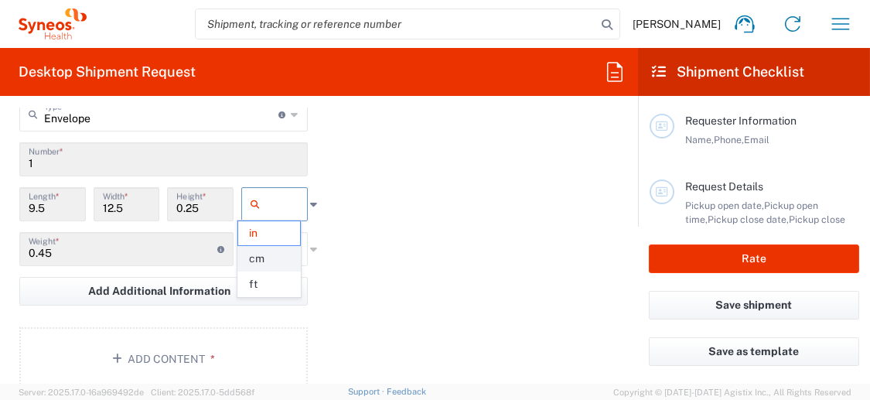
type input "cm"
click at [269, 249] on input "text" at bounding box center [285, 249] width 39 height 25
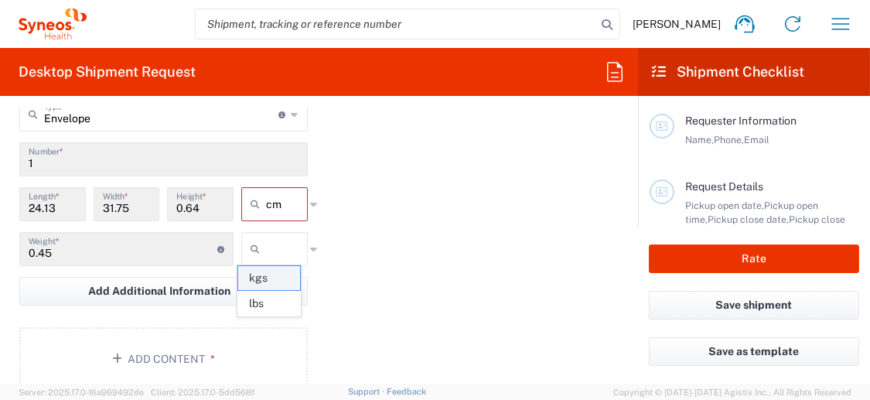
click at [263, 275] on span "kgs" at bounding box center [269, 278] width 62 height 24
type input "kgs"
click at [354, 258] on div "Package 1 Envelope Type * Material used to package goods Envelope Large Box Med…" at bounding box center [319, 233] width 623 height 340
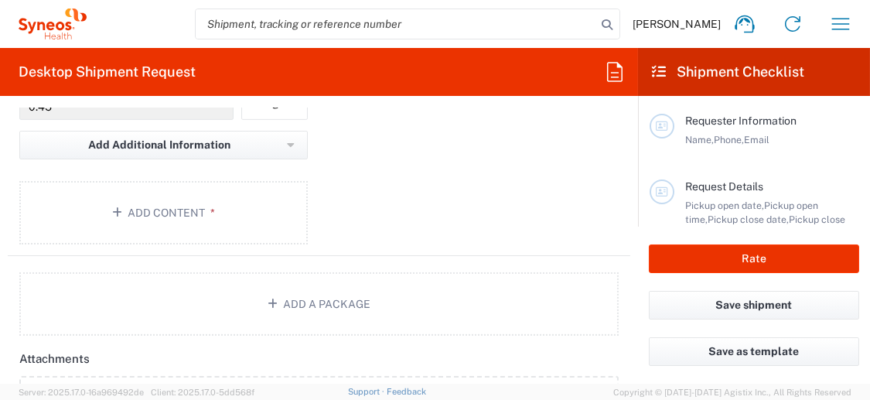
scroll to position [1625, 0]
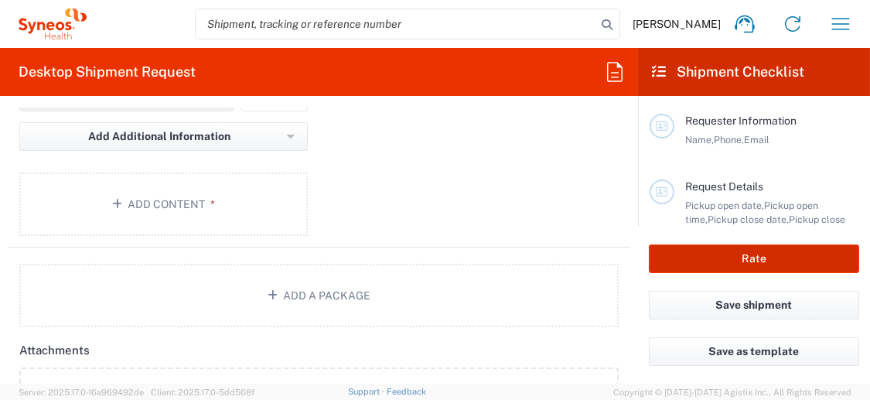
click at [662, 270] on button "Rate" at bounding box center [754, 258] width 210 height 29
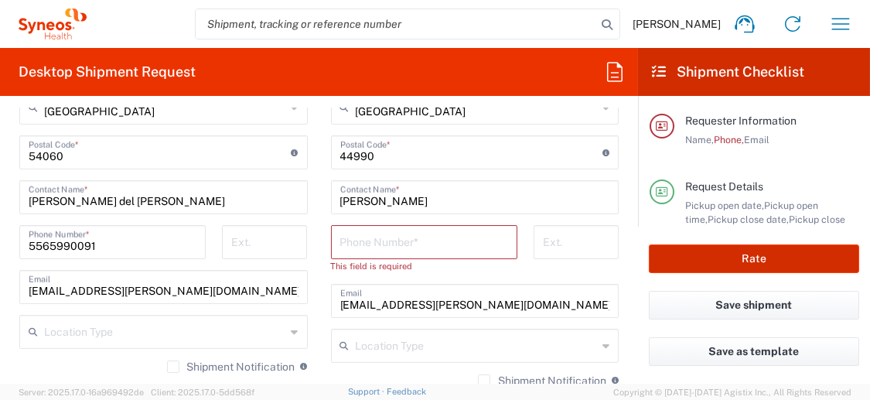
scroll to position [864, 0]
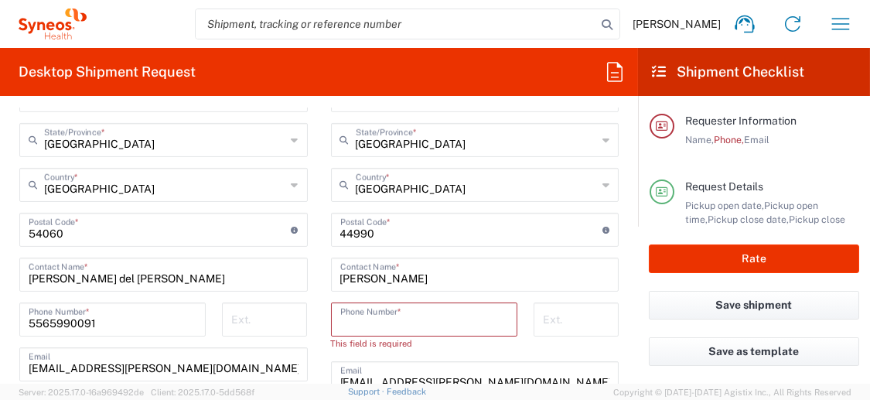
click at [422, 319] on input "tel" at bounding box center [424, 318] width 168 height 27
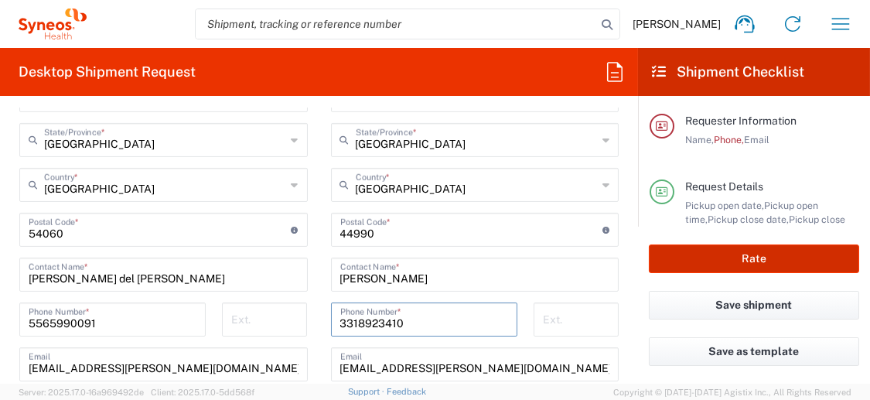
type input "3318923410"
click at [696, 258] on button "Rate" at bounding box center [754, 258] width 210 height 29
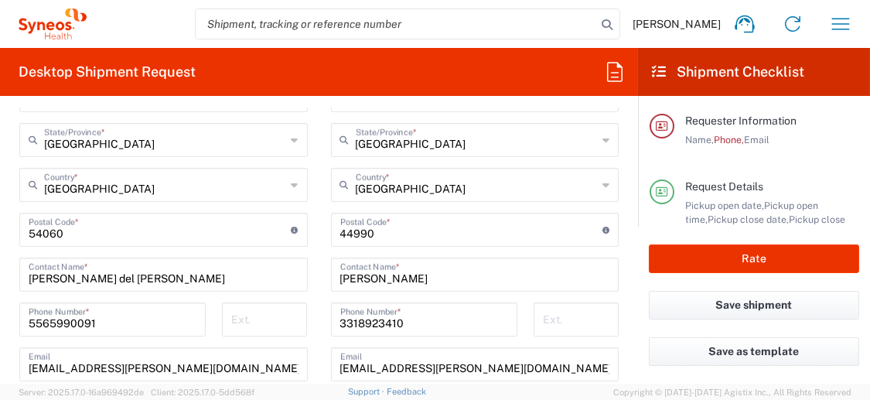
click at [726, 134] on span "Phone," at bounding box center [729, 140] width 30 height 12
click at [703, 134] on span "Name," at bounding box center [700, 140] width 29 height 12
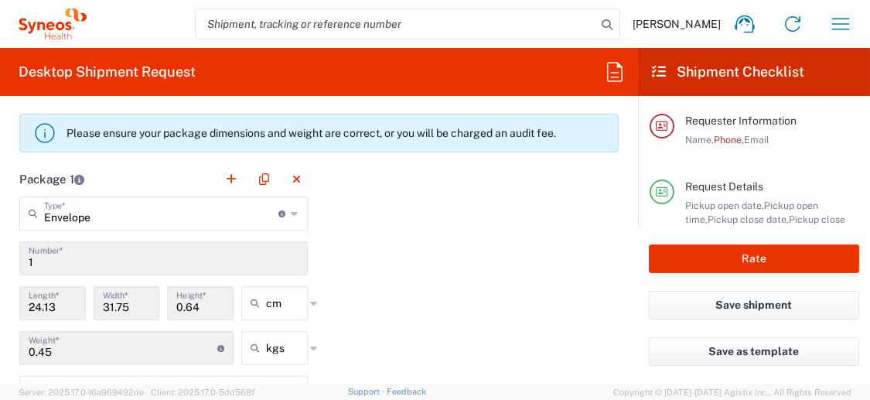
scroll to position [1406, 0]
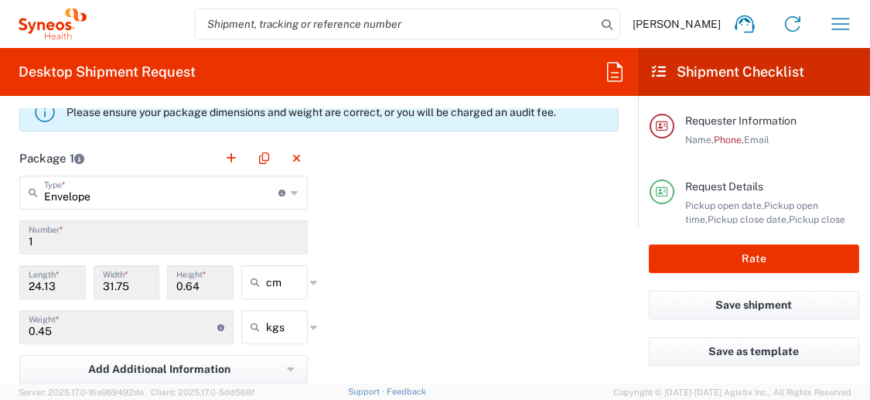
drag, startPoint x: 509, startPoint y: 229, endPoint x: 498, endPoint y: 224, distance: 12.1
click at [509, 229] on div "Package 1 Envelope Type * Material used to package goods Envelope Large Box Med…" at bounding box center [319, 311] width 623 height 340
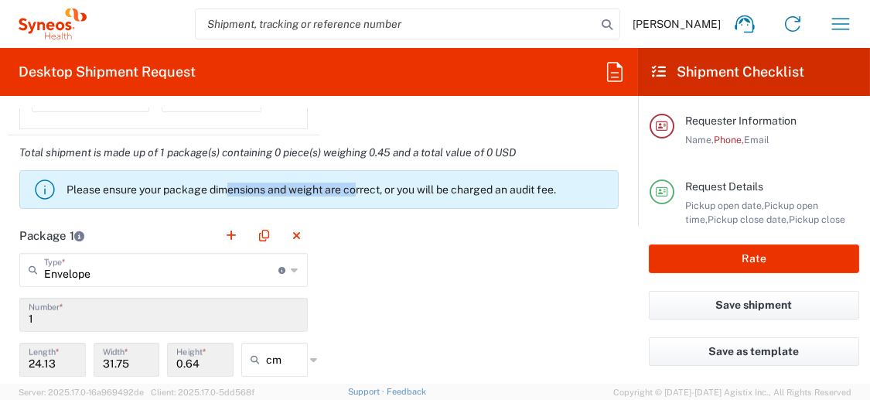
drag, startPoint x: 228, startPoint y: 192, endPoint x: 357, endPoint y: 203, distance: 128.9
click at [357, 203] on agx-banner "Please ensure your package dimensions and weight are correct, or you will be ch…" at bounding box center [319, 189] width 600 height 39
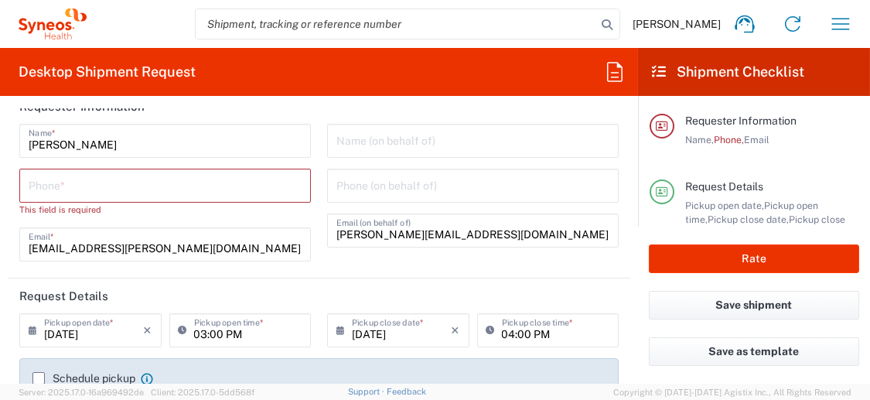
scroll to position [13, 0]
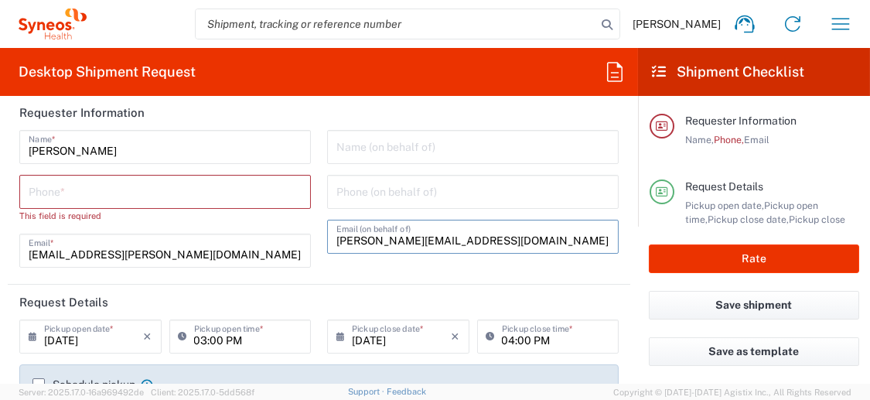
click at [526, 238] on input "[PERSON_NAME][EMAIL_ADDRESS][DOMAIN_NAME]" at bounding box center [473, 235] width 273 height 27
click at [523, 235] on input "[PERSON_NAME][EMAIL_ADDRESS][DOMAIN_NAME]" at bounding box center [473, 235] width 273 height 27
drag, startPoint x: 520, startPoint y: 240, endPoint x: 203, endPoint y: 240, distance: 317.2
click at [203, 240] on div "[PERSON_NAME] Name * Phone * This field is required [EMAIL_ADDRESS][PERSON_NAME…" at bounding box center [320, 204] width 616 height 149
click at [436, 265] on div "Name (on behalf of) Phone (on behalf of) Email (on behalf of)" at bounding box center [474, 204] width 308 height 149
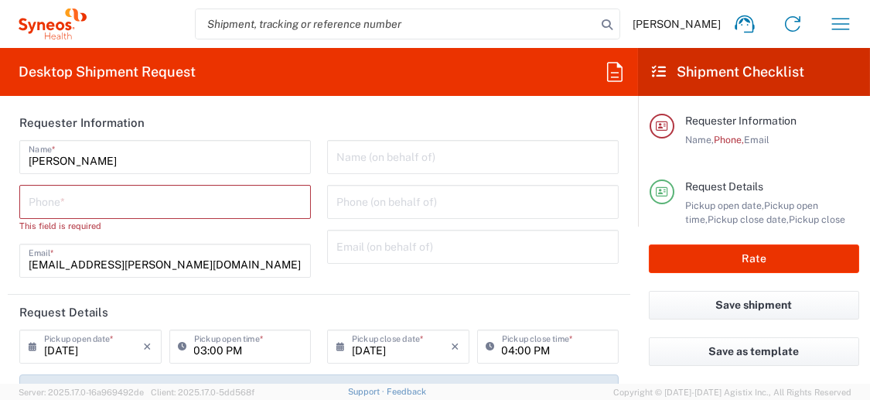
scroll to position [0, 0]
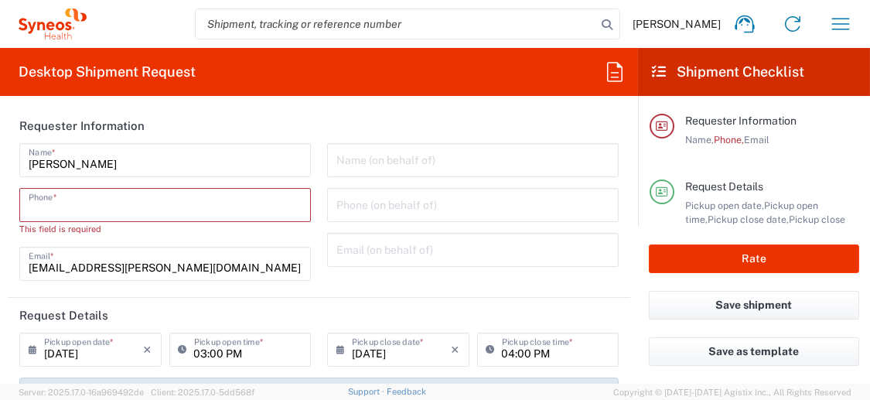
drag, startPoint x: 123, startPoint y: 196, endPoint x: 124, endPoint y: 207, distance: 11.6
click at [123, 196] on input "tel" at bounding box center [165, 203] width 273 height 27
drag, startPoint x: 216, startPoint y: 197, endPoint x: 204, endPoint y: 204, distance: 13.5
click at [216, 197] on input "tel" at bounding box center [165, 203] width 273 height 27
click at [148, 199] on input "tel" at bounding box center [165, 203] width 273 height 27
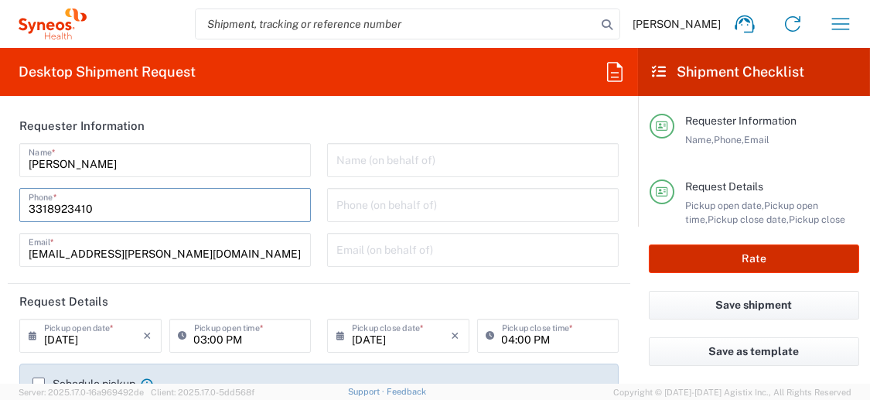
type input "3318923410"
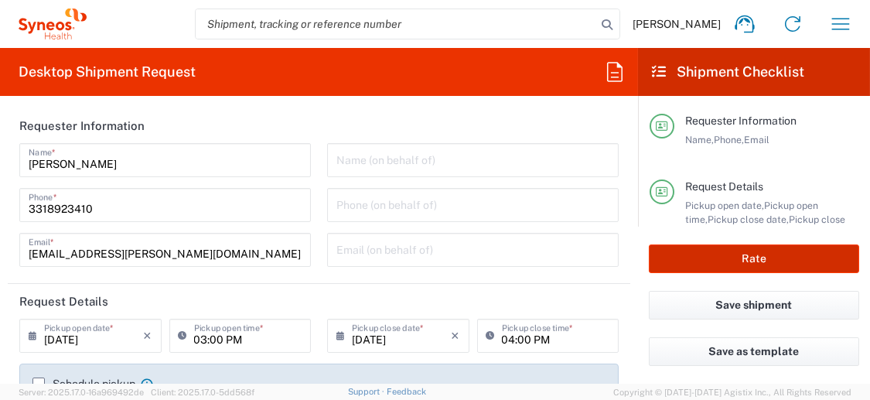
click at [789, 268] on button "Rate" at bounding box center [754, 258] width 210 height 29
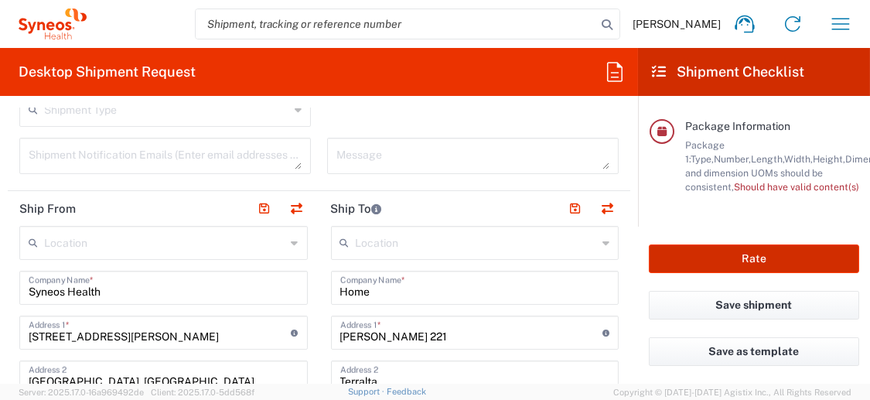
scroll to position [542, 0]
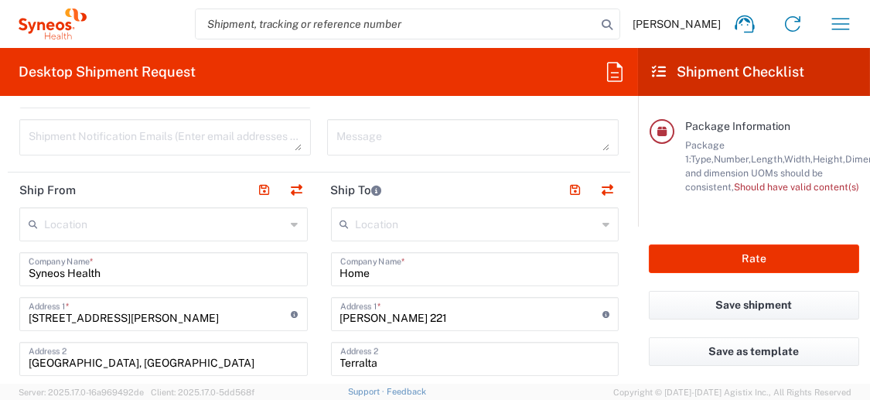
click at [135, 273] on input "Syneos Health" at bounding box center [164, 268] width 270 height 27
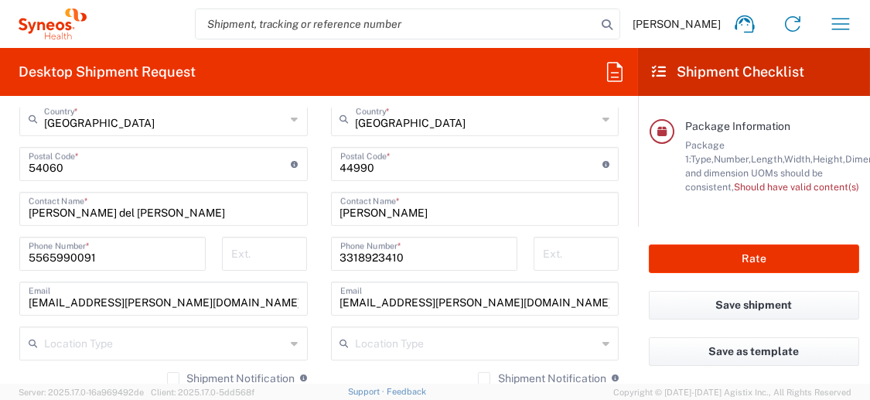
scroll to position [928, 0]
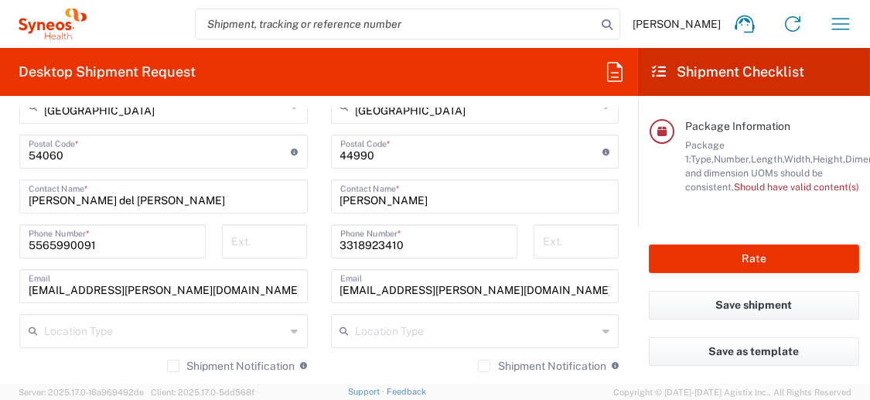
click at [511, 283] on input "[EMAIL_ADDRESS][PERSON_NAME][DOMAIN_NAME]" at bounding box center [475, 285] width 270 height 27
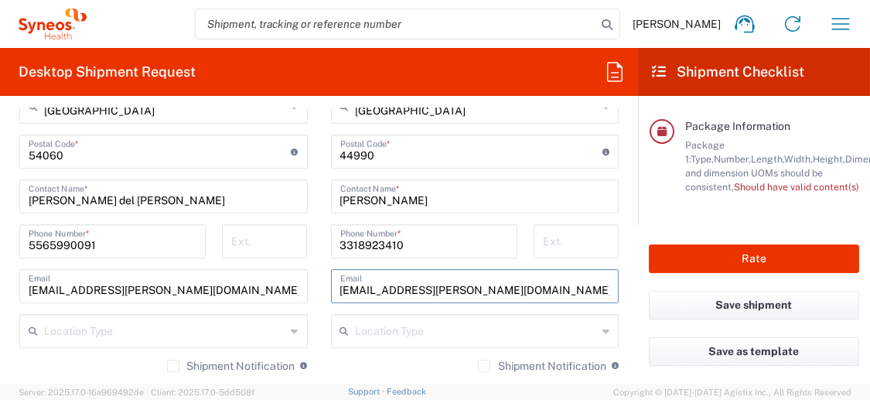
drag, startPoint x: 407, startPoint y: 290, endPoint x: 329, endPoint y: 292, distance: 78.2
click at [331, 292] on div "[EMAIL_ADDRESS][PERSON_NAME][DOMAIN_NAME] Email" at bounding box center [475, 286] width 289 height 34
paste input "mariadelcarmen.[PERSON_NAME]"
drag, startPoint x: 573, startPoint y: 291, endPoint x: 367, endPoint y: 295, distance: 206.6
click at [367, 295] on input "[EMAIL_ADDRESS][PERSON_NAME][DOMAIN_NAME]" at bounding box center [475, 285] width 270 height 27
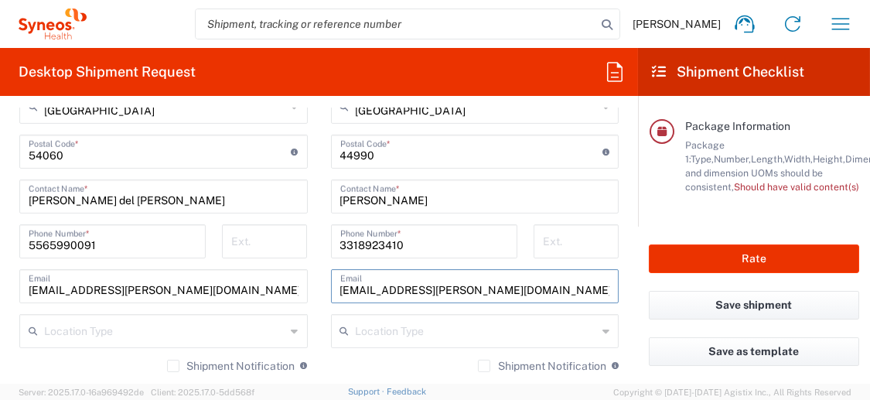
drag, startPoint x: 452, startPoint y: 290, endPoint x: 461, endPoint y: 289, distance: 9.3
click at [453, 292] on input "[EMAIL_ADDRESS][PERSON_NAME][DOMAIN_NAME]" at bounding box center [475, 285] width 270 height 27
click at [461, 289] on input "[EMAIL_ADDRESS][PERSON_NAME][DOMAIN_NAME]" at bounding box center [475, 285] width 270 height 27
click at [460, 289] on input "[EMAIL_ADDRESS][PERSON_NAME][DOMAIN_NAME]" at bounding box center [475, 285] width 270 height 27
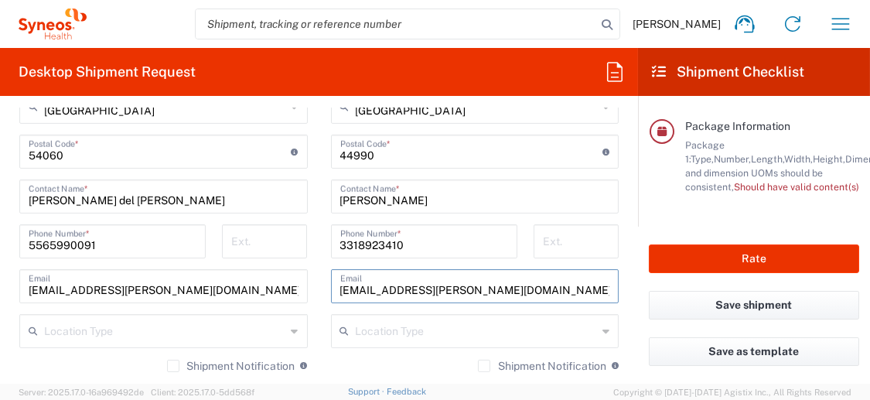
type input "[DOMAIN_NAME]"
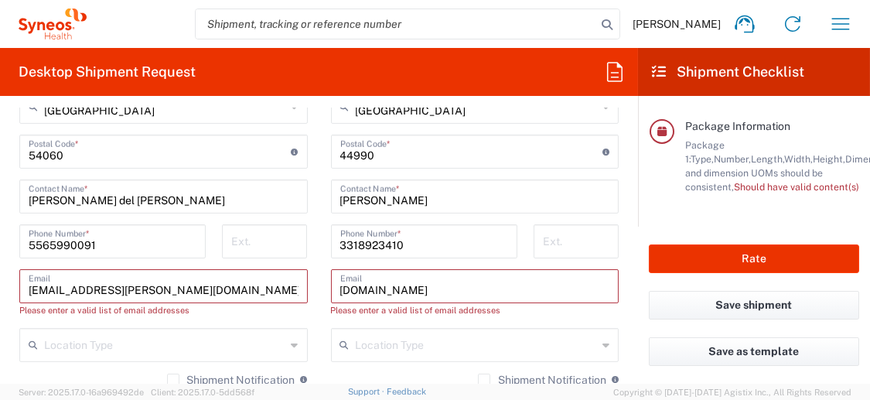
type input "[EMAIL_ADDRESS][PERSON_NAME][DOMAIN_NAME]@"
click at [475, 286] on input "[DOMAIN_NAME]" at bounding box center [475, 285] width 270 height 27
click at [460, 288] on input "[DOMAIN_NAME]" at bounding box center [475, 285] width 270 height 27
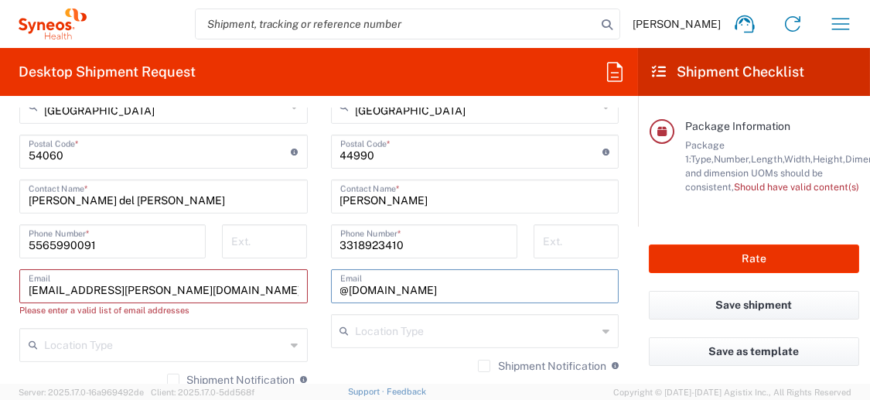
click at [450, 286] on input "@[DOMAIN_NAME]" at bounding box center [475, 285] width 270 height 27
click at [453, 289] on input "@[DOMAIN_NAME]" at bounding box center [475, 285] width 270 height 27
click at [455, 283] on input "@[DOMAIN_NAME]" at bounding box center [475, 285] width 270 height 27
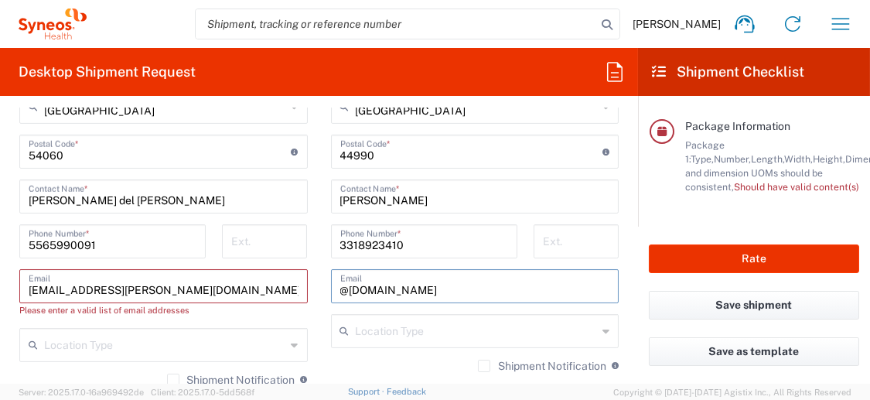
click at [405, 292] on input "@[DOMAIN_NAME]" at bounding box center [475, 285] width 270 height 27
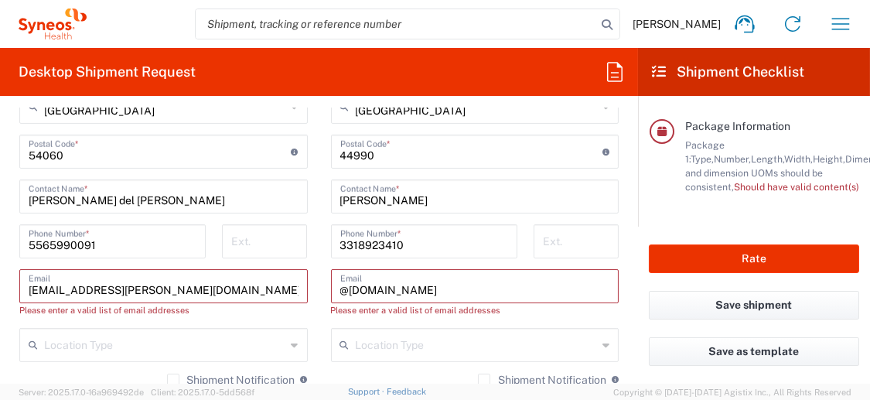
click at [457, 296] on div "@[DOMAIN_NAME] Email" at bounding box center [475, 286] width 289 height 34
click at [340, 286] on input "@[DOMAIN_NAME]" at bounding box center [475, 285] width 270 height 27
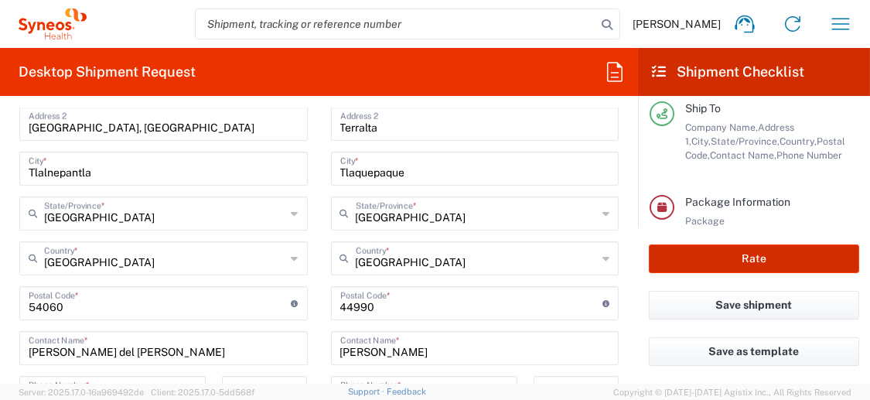
scroll to position [774, 0]
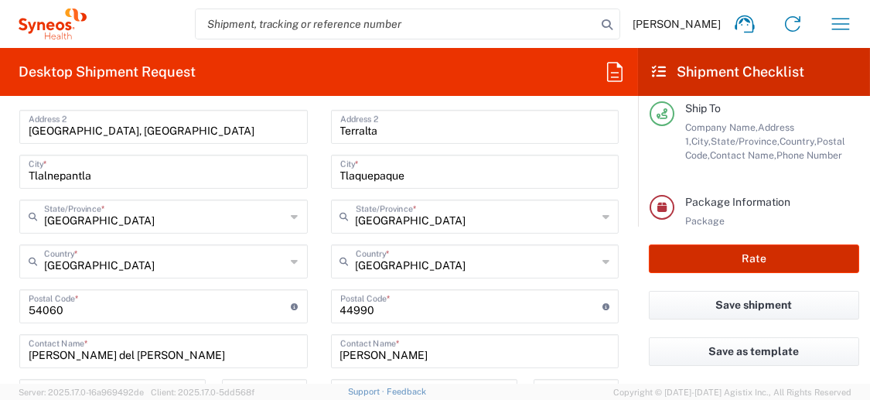
type input "[EMAIL_ADDRESS][PERSON_NAME][DOMAIN_NAME]"
click at [706, 260] on button "Rate" at bounding box center [754, 258] width 210 height 29
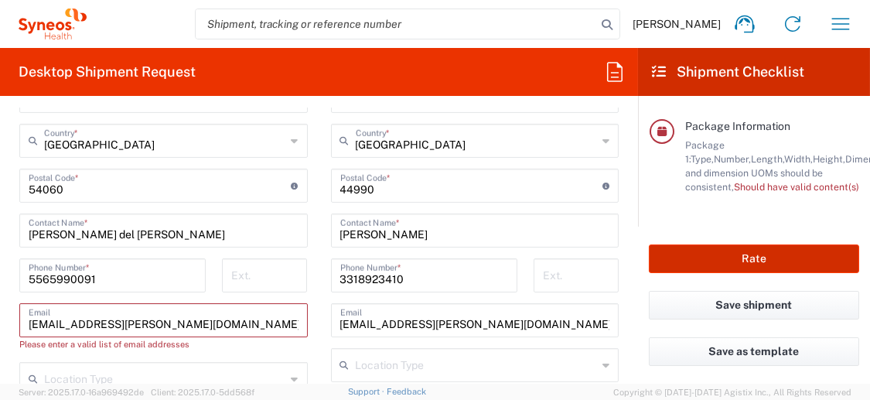
scroll to position [1006, 0]
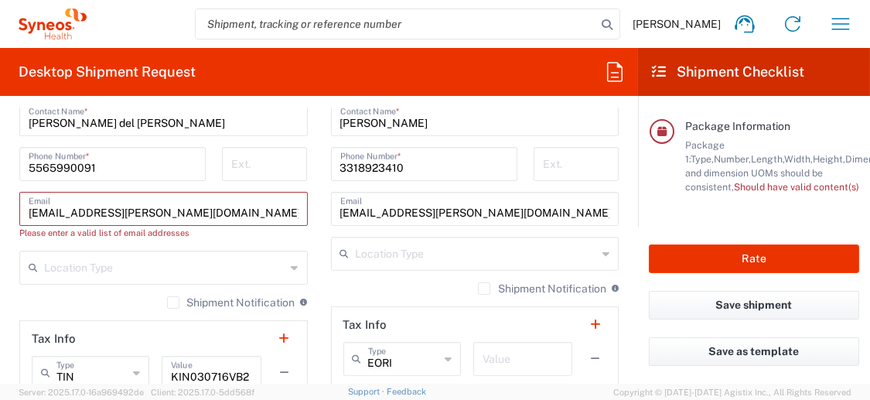
click at [270, 214] on input "[EMAIL_ADDRESS][PERSON_NAME][DOMAIN_NAME]@" at bounding box center [164, 207] width 270 height 27
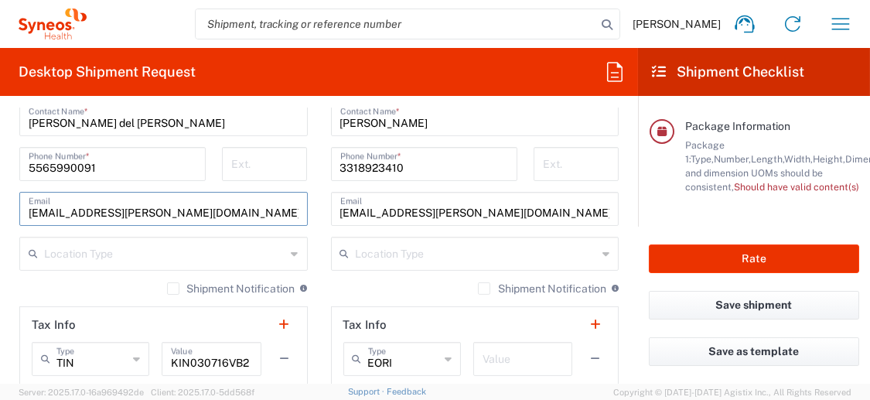
scroll to position [1083, 0]
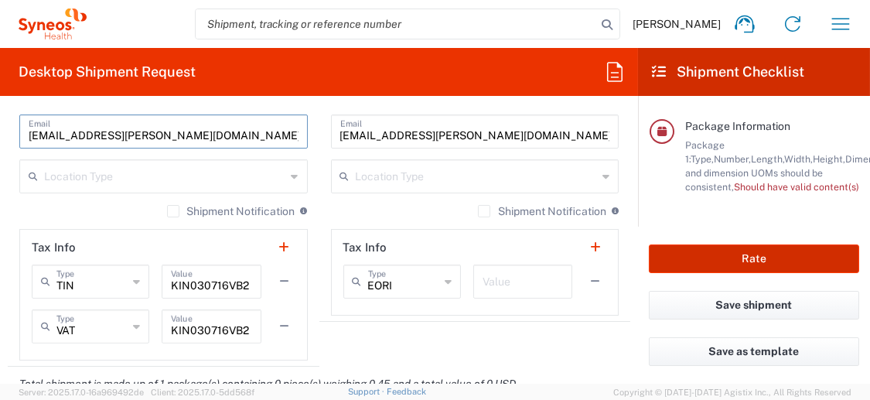
type input "[EMAIL_ADDRESS][PERSON_NAME][DOMAIN_NAME]"
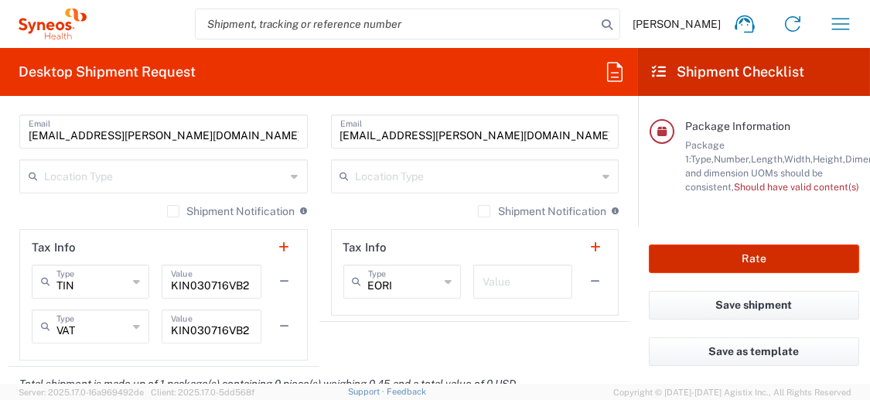
click at [741, 254] on button "Rate" at bounding box center [754, 258] width 210 height 29
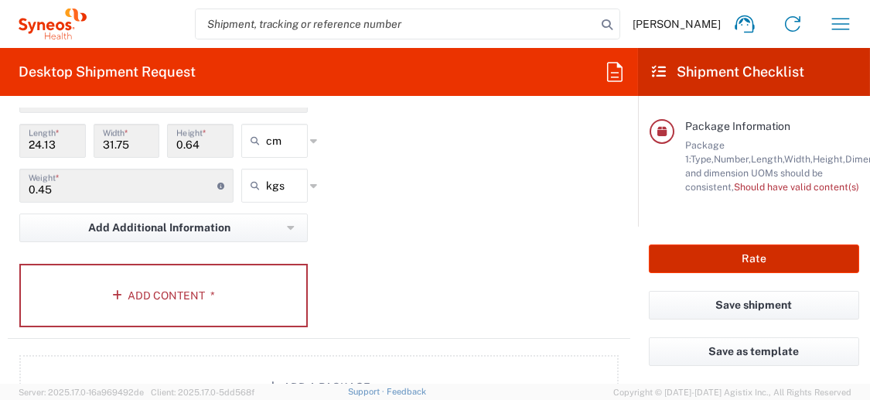
scroll to position [1547, 0]
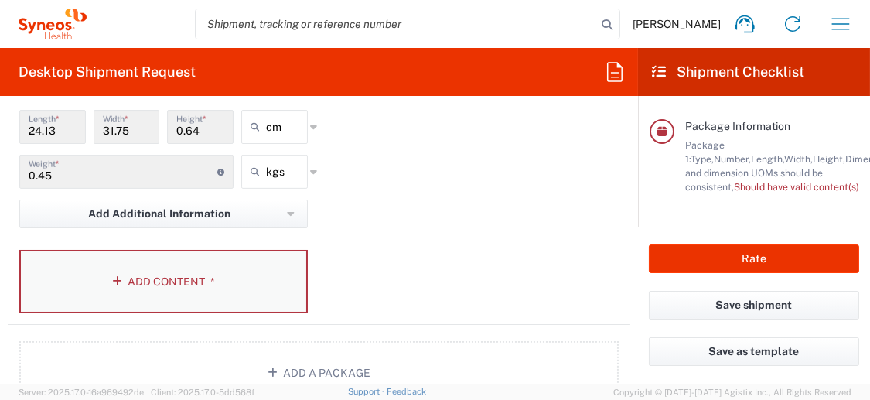
click at [234, 271] on button "Add Content *" at bounding box center [163, 281] width 289 height 63
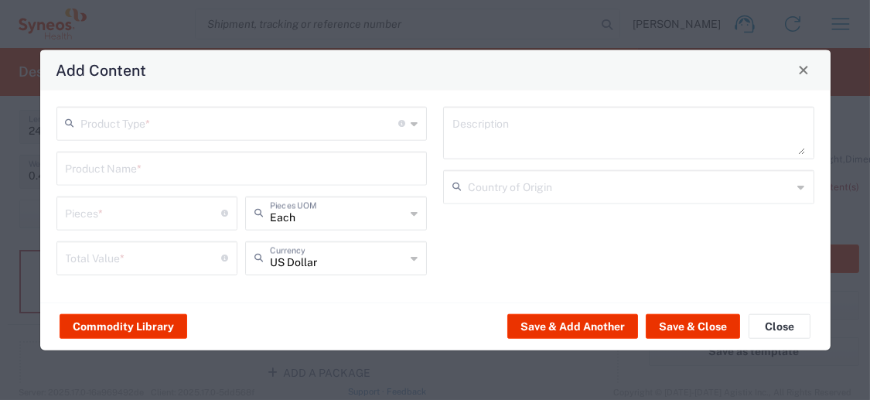
click at [814, 79] on div "Add Content" at bounding box center [435, 70] width 791 height 40
click at [794, 72] on button "Close" at bounding box center [804, 70] width 22 height 22
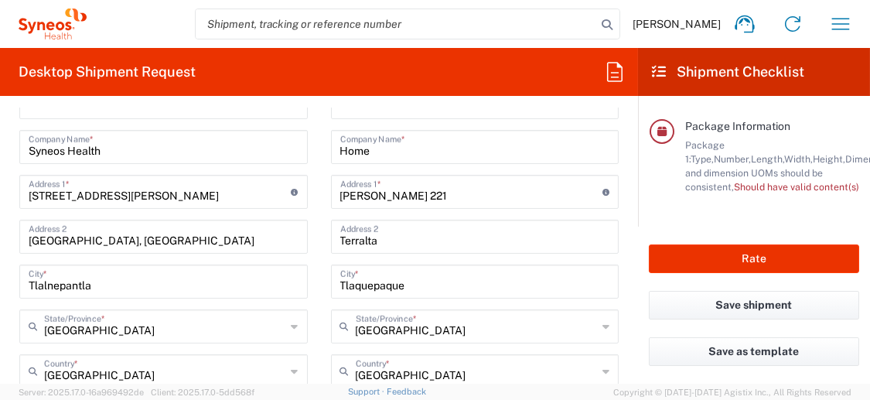
scroll to position [696, 0]
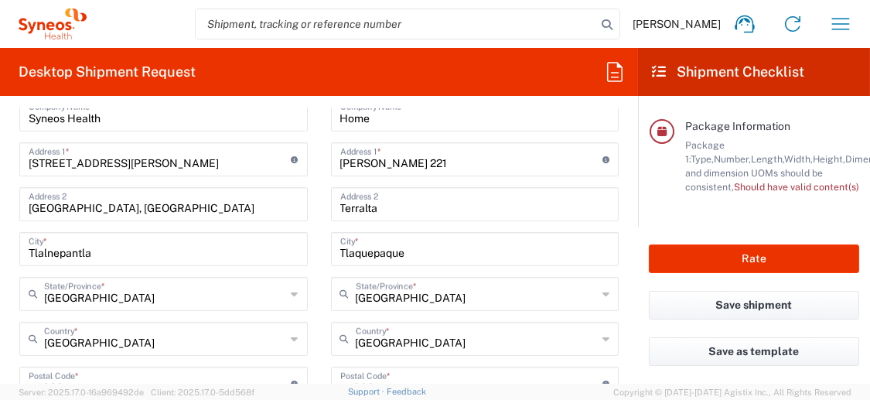
drag, startPoint x: 159, startPoint y: 147, endPoint x: 120, endPoint y: 162, distance: 42.4
click at [159, 147] on input "[STREET_ADDRESS][PERSON_NAME]" at bounding box center [160, 158] width 263 height 27
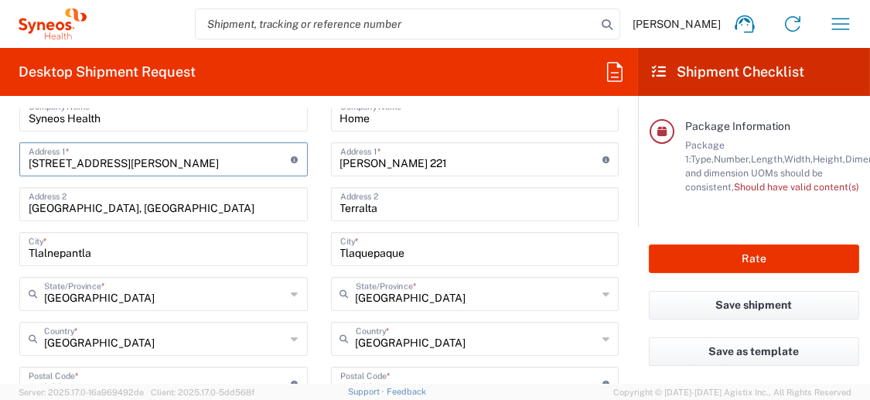
click at [221, 169] on div "[STREET_ADDRESS][PERSON_NAME] edificio A1 Piso 1 Address 1 * For cross streets …" at bounding box center [163, 159] width 289 height 34
click at [224, 162] on input "[STREET_ADDRESS][PERSON_NAME]" at bounding box center [160, 158] width 263 height 27
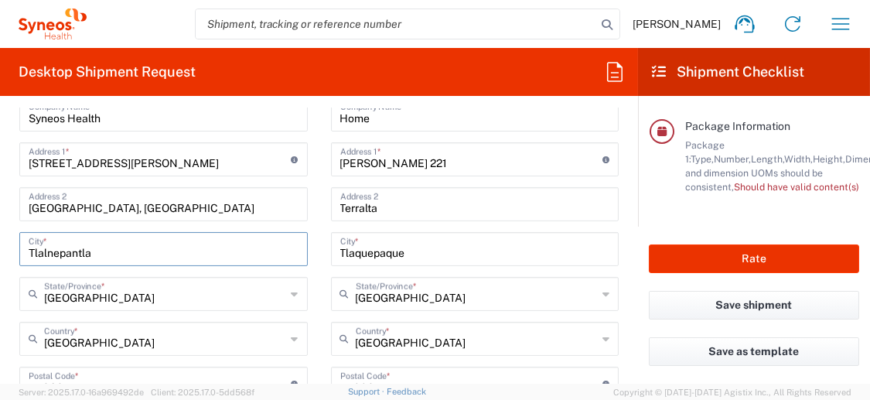
type input "[GEOGRAPHIC_DATA]"
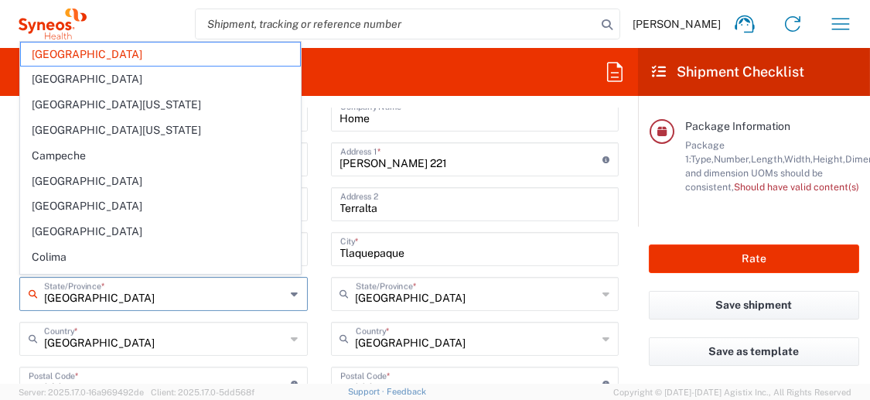
type input "[GEOGRAPHIC_DATA]"
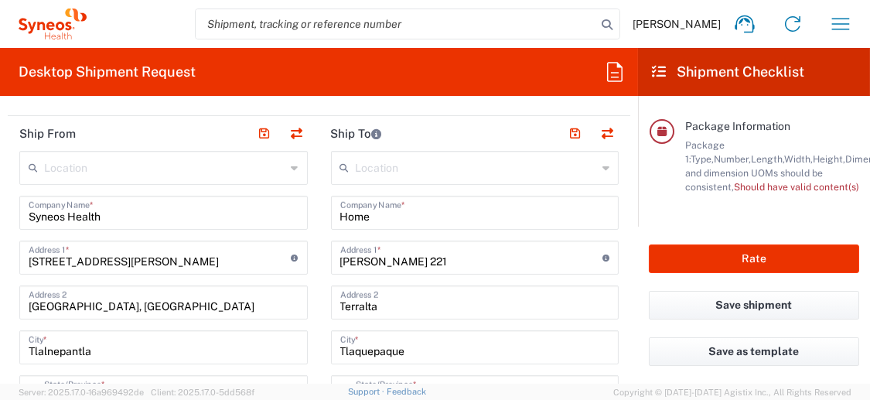
scroll to position [619, 0]
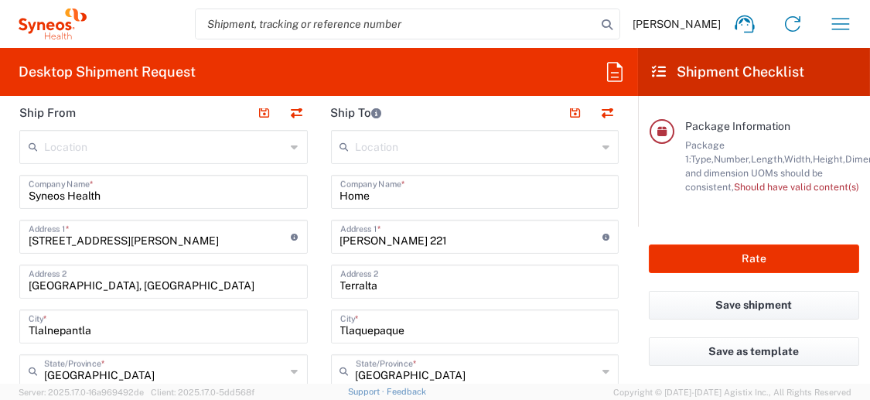
click at [235, 236] on input "[STREET_ADDRESS][PERSON_NAME]" at bounding box center [160, 235] width 263 height 27
click at [233, 235] on input "[STREET_ADDRESS][PERSON_NAME]" at bounding box center [160, 235] width 263 height 27
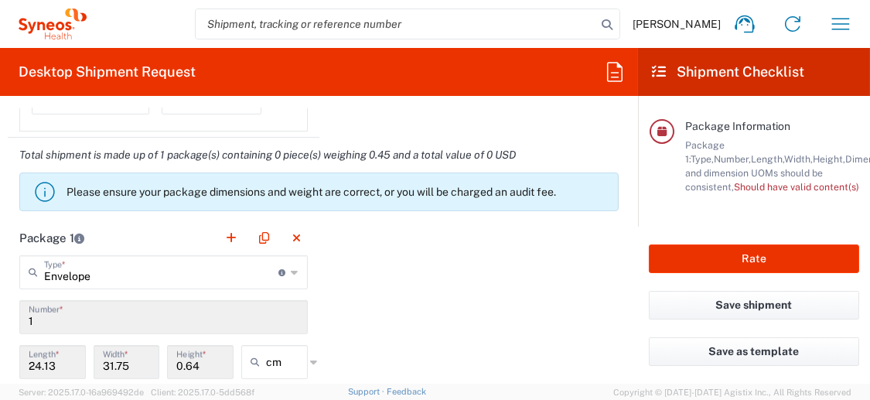
scroll to position [1315, 0]
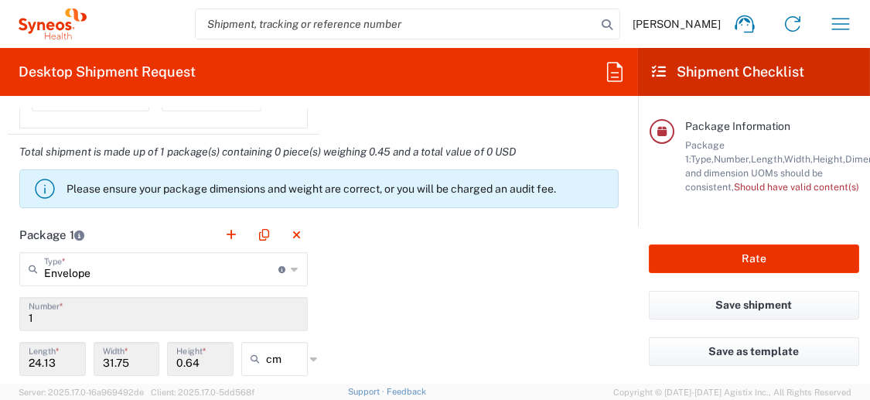
click at [292, 265] on icon at bounding box center [295, 269] width 7 height 25
type input "Envelope"
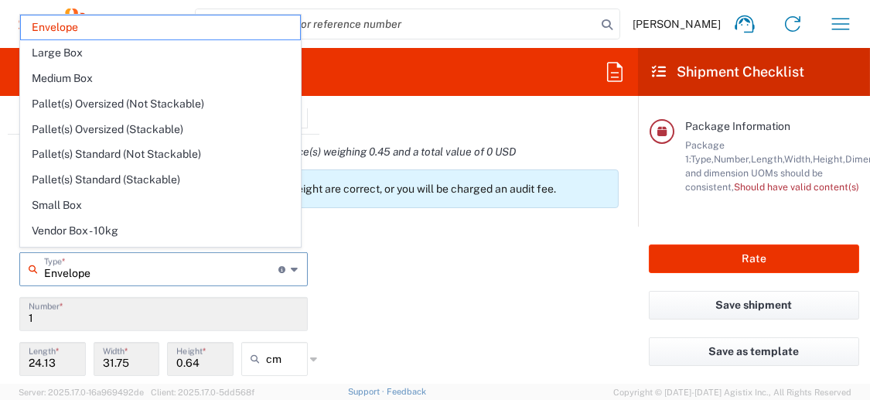
click at [166, 264] on input "Envelope" at bounding box center [161, 268] width 235 height 27
click at [403, 291] on div "Package 1 Envelope Type * Material used to package goods Envelope Large Box Med…" at bounding box center [319, 387] width 623 height 340
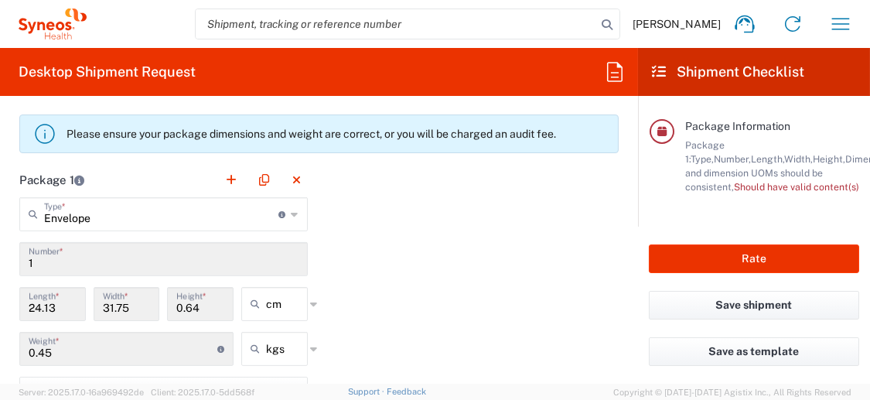
scroll to position [1393, 0]
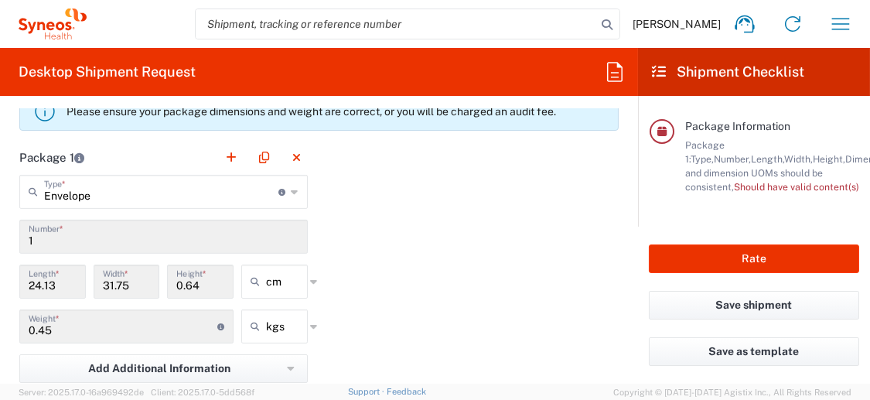
click at [304, 282] on div "cm in cm ft" at bounding box center [275, 287] width 74 height 45
type input "cm"
click at [271, 279] on input "cm" at bounding box center [285, 281] width 39 height 25
click at [270, 315] on span "cm" at bounding box center [269, 311] width 62 height 24
click at [310, 276] on icon at bounding box center [313, 281] width 7 height 25
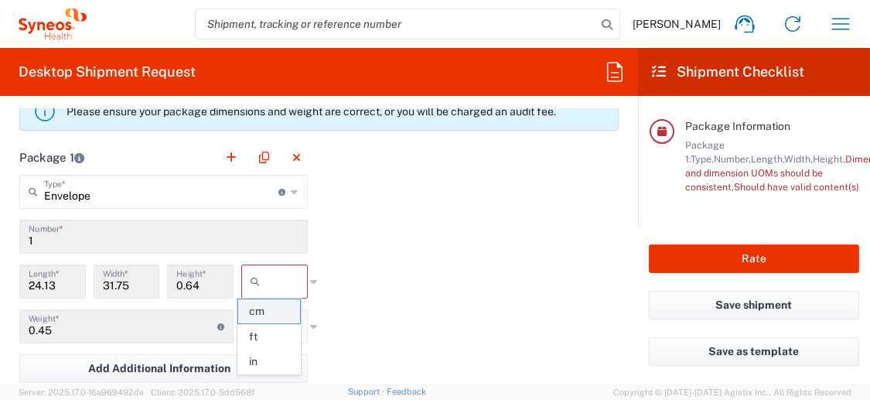
click at [260, 314] on span "cm" at bounding box center [269, 311] width 62 height 24
type input "cm"
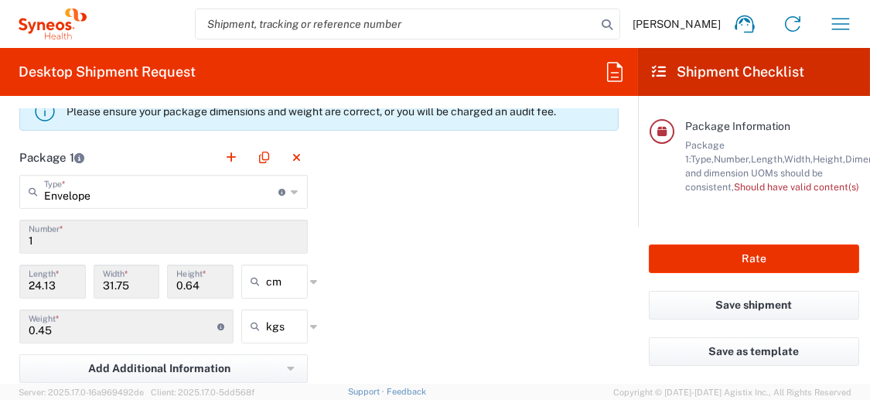
click at [356, 310] on div "Package 1 Envelope Type * Material used to package goods Envelope Large Box Med…" at bounding box center [319, 310] width 623 height 340
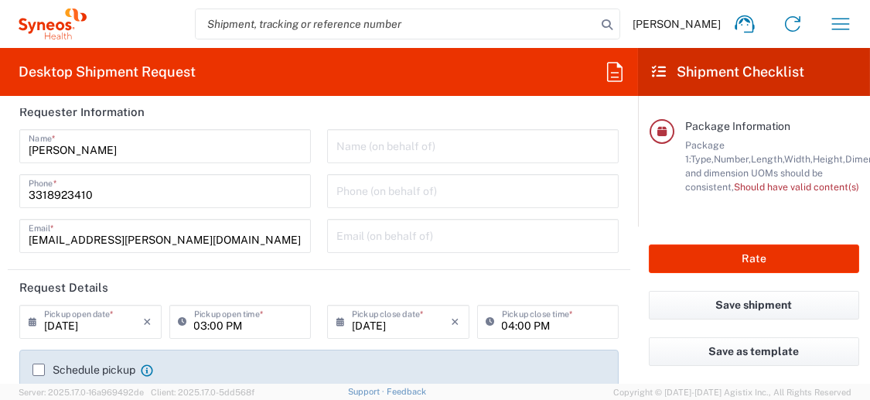
scroll to position [0, 0]
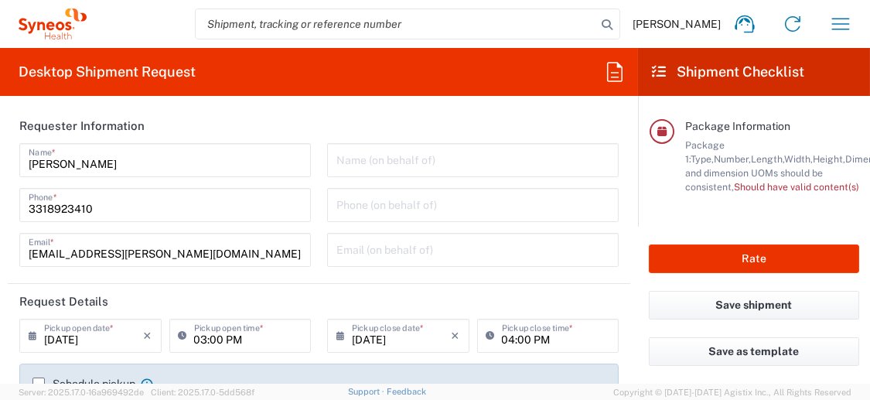
click at [125, 160] on input "[PERSON_NAME]" at bounding box center [165, 158] width 273 height 27
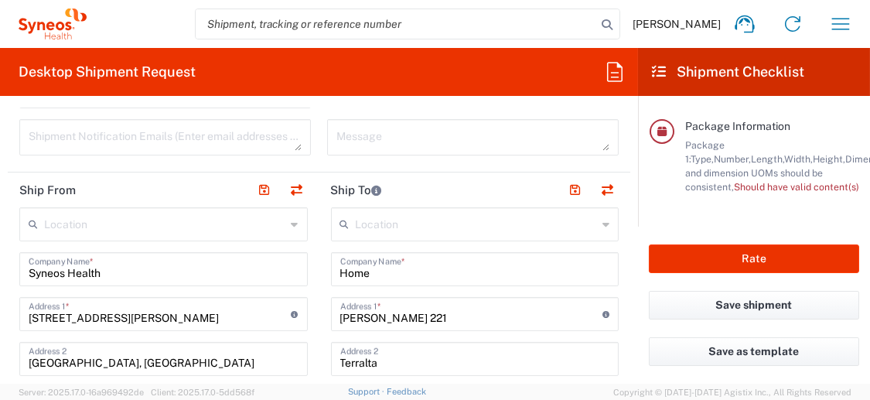
scroll to position [619, 0]
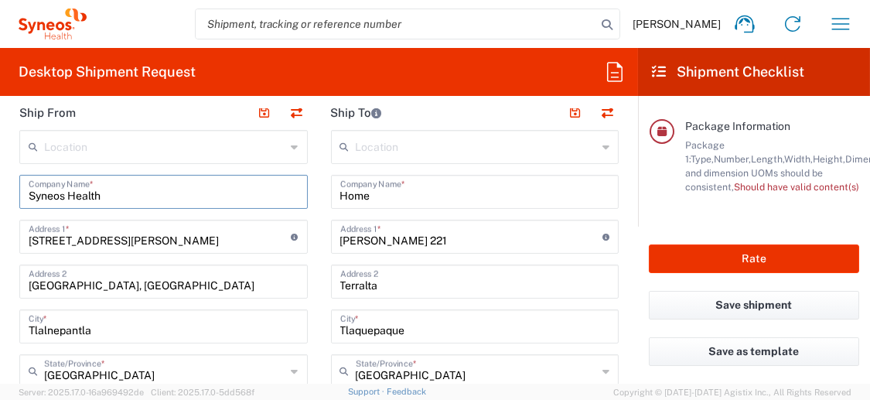
click at [173, 187] on input "Syneos Health" at bounding box center [164, 190] width 270 height 27
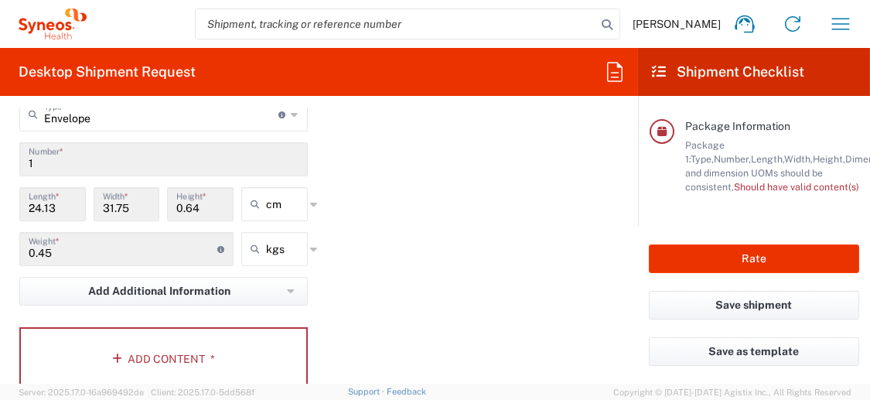
scroll to position [1547, 0]
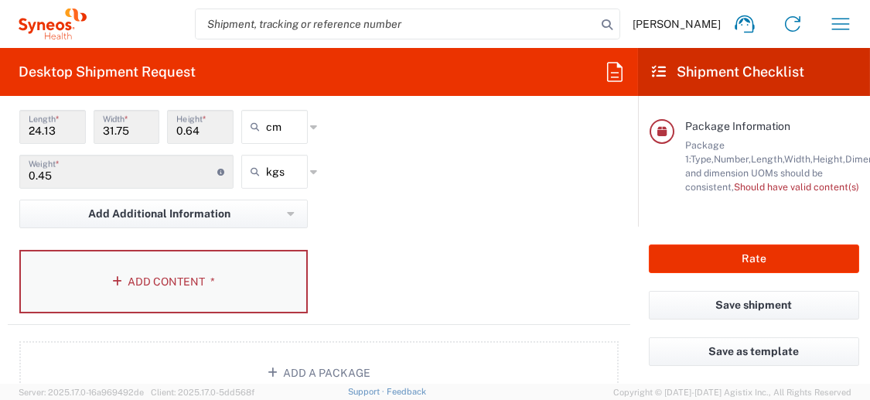
click at [263, 296] on button "Add Content *" at bounding box center [163, 281] width 289 height 63
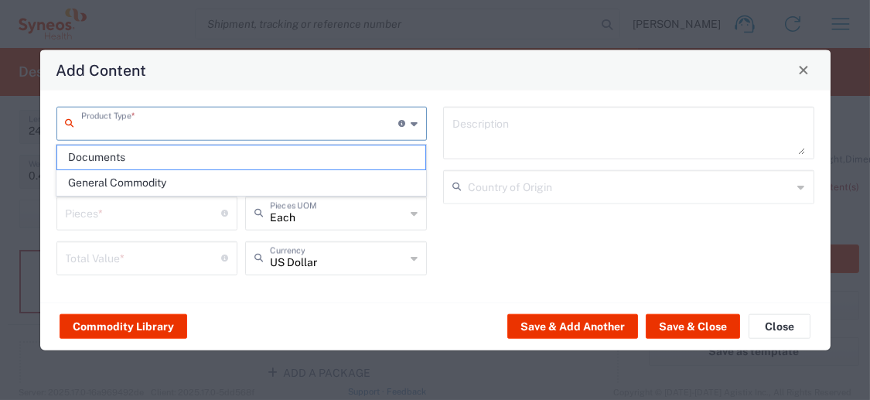
click at [262, 135] on input "text" at bounding box center [240, 121] width 318 height 27
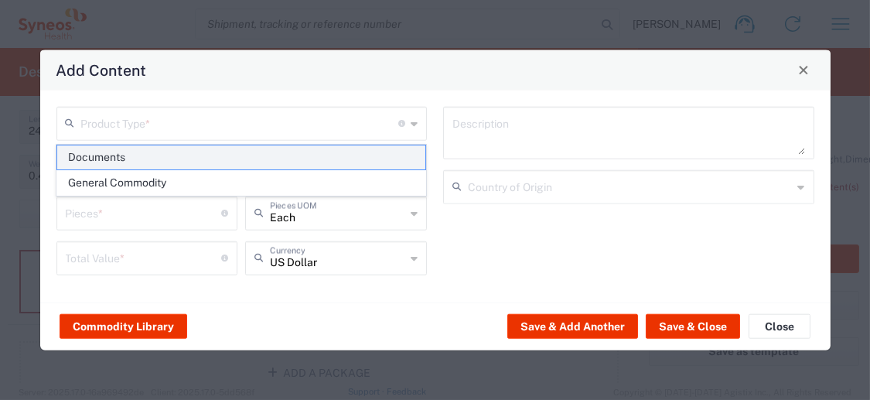
click at [151, 159] on span "Documents" at bounding box center [241, 157] width 368 height 24
type input "Documents"
type input "1"
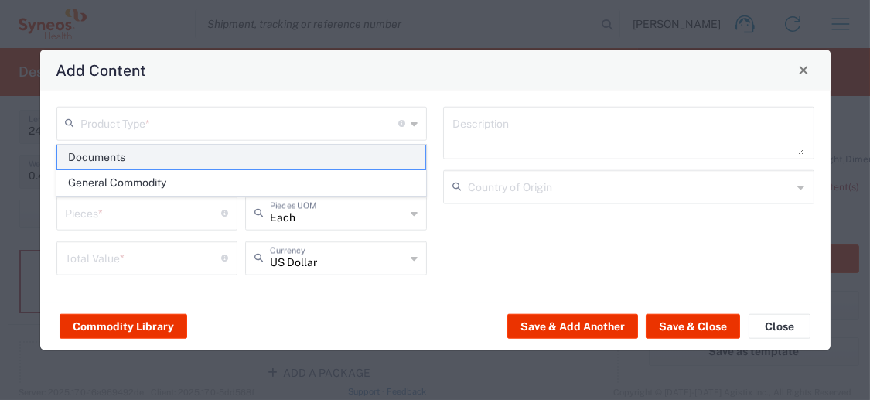
type textarea "Documents"
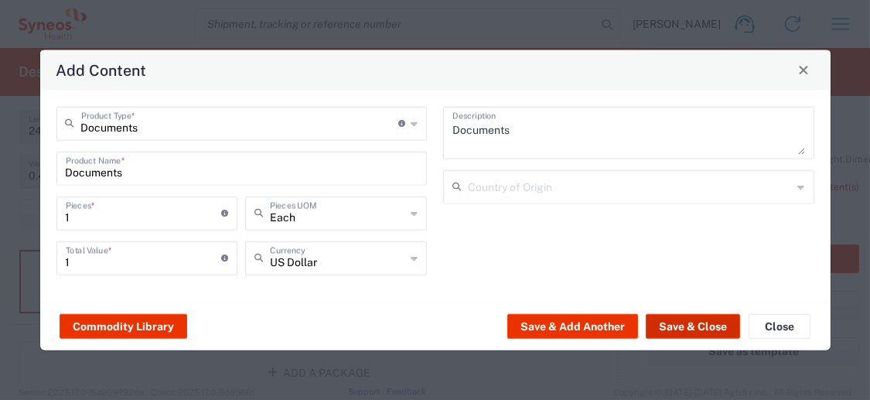
click at [695, 332] on button "Save & Close" at bounding box center [693, 326] width 94 height 25
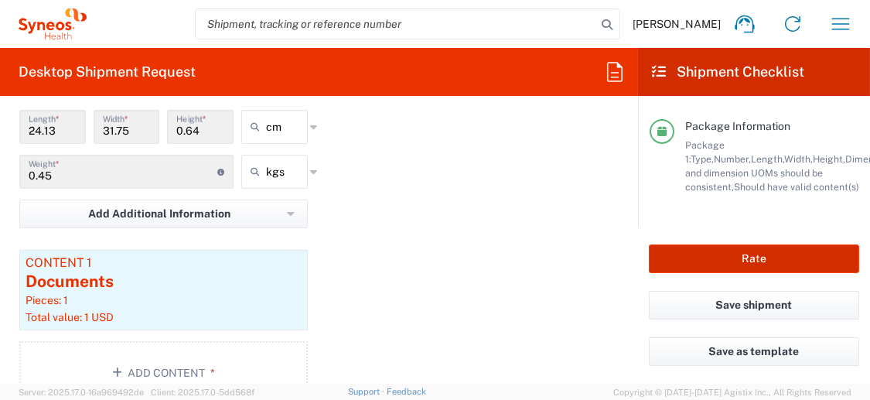
click at [748, 263] on button "Rate" at bounding box center [754, 258] width 210 height 29
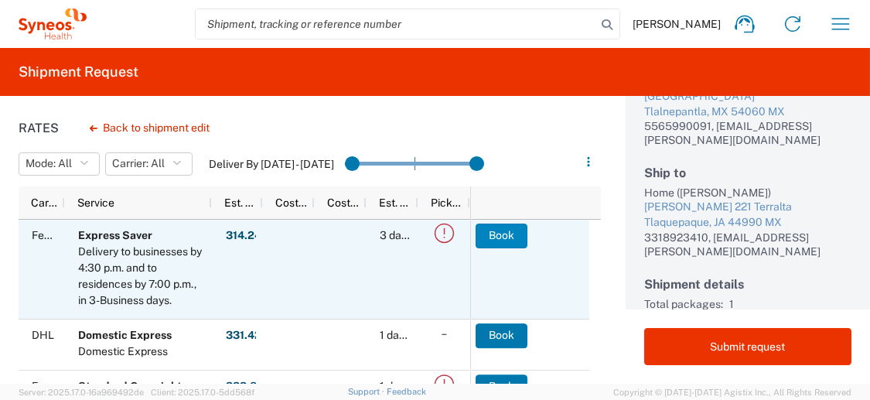
click at [480, 239] on button "Book" at bounding box center [502, 236] width 52 height 25
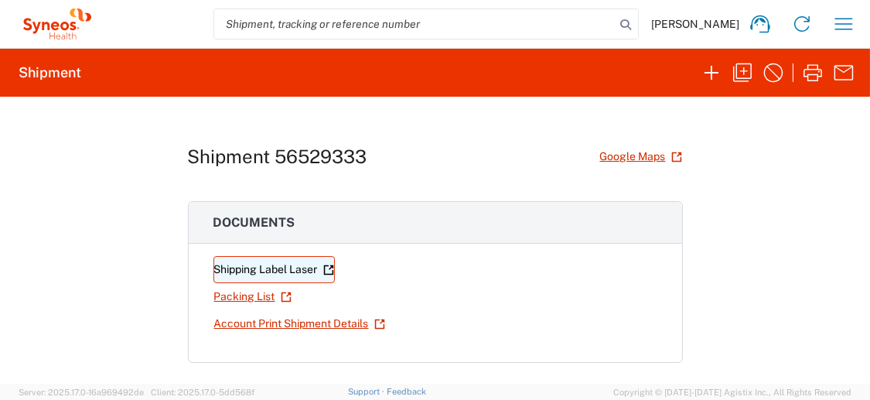
click at [295, 271] on link "Shipping Label Laser" at bounding box center [274, 269] width 121 height 27
